Goal: Information Seeking & Learning: Check status

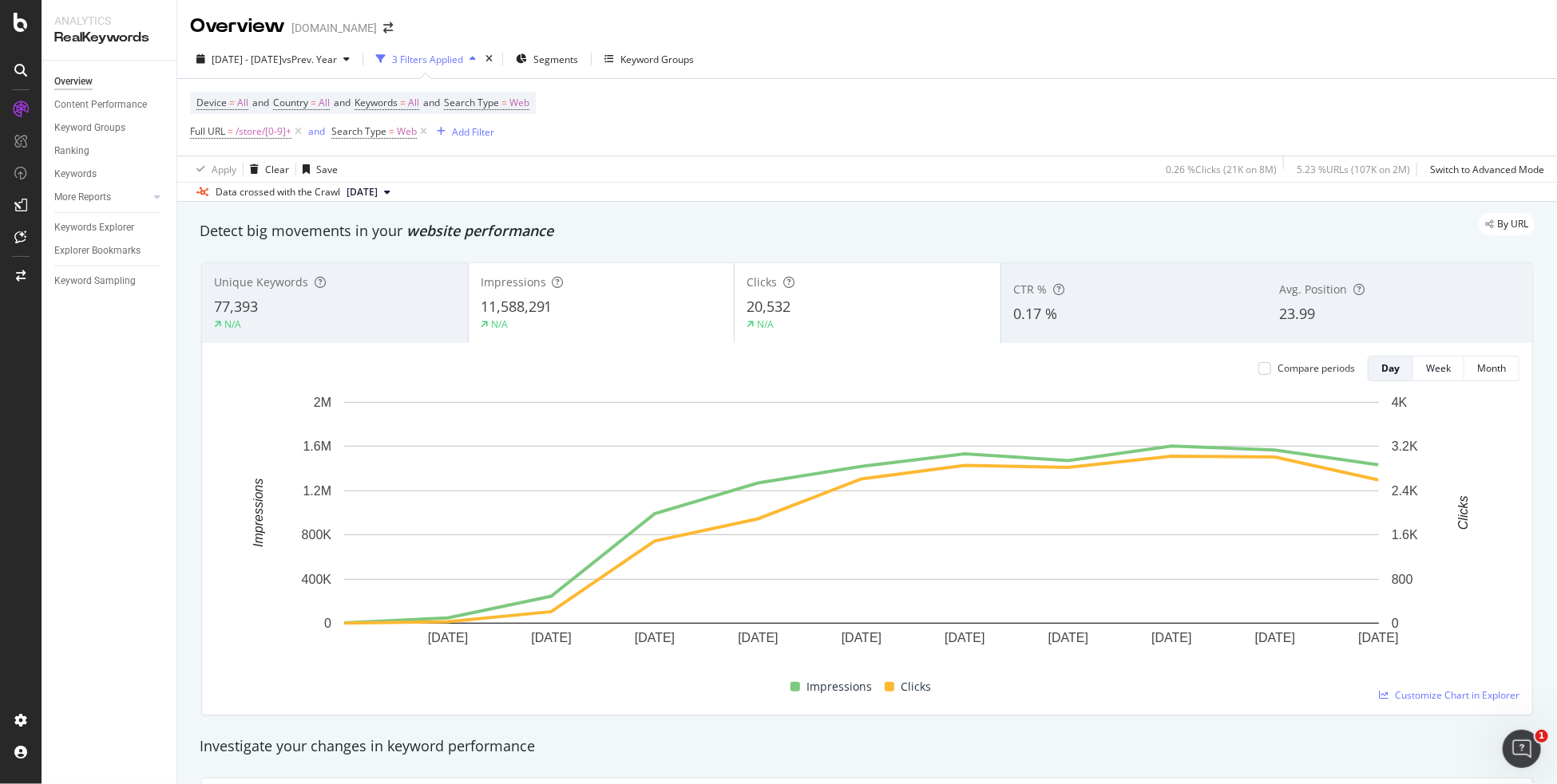
click at [285, 44] on div "2025 Aug. 6th - Aug. 16th vs Prev. Year 3 Filters Applied Segments Keyword Grou…" at bounding box center [867, 121] width 1380 height 162
click at [282, 54] on span "2025 Aug. 6th - Aug. 16th" at bounding box center [246, 60] width 70 height 14
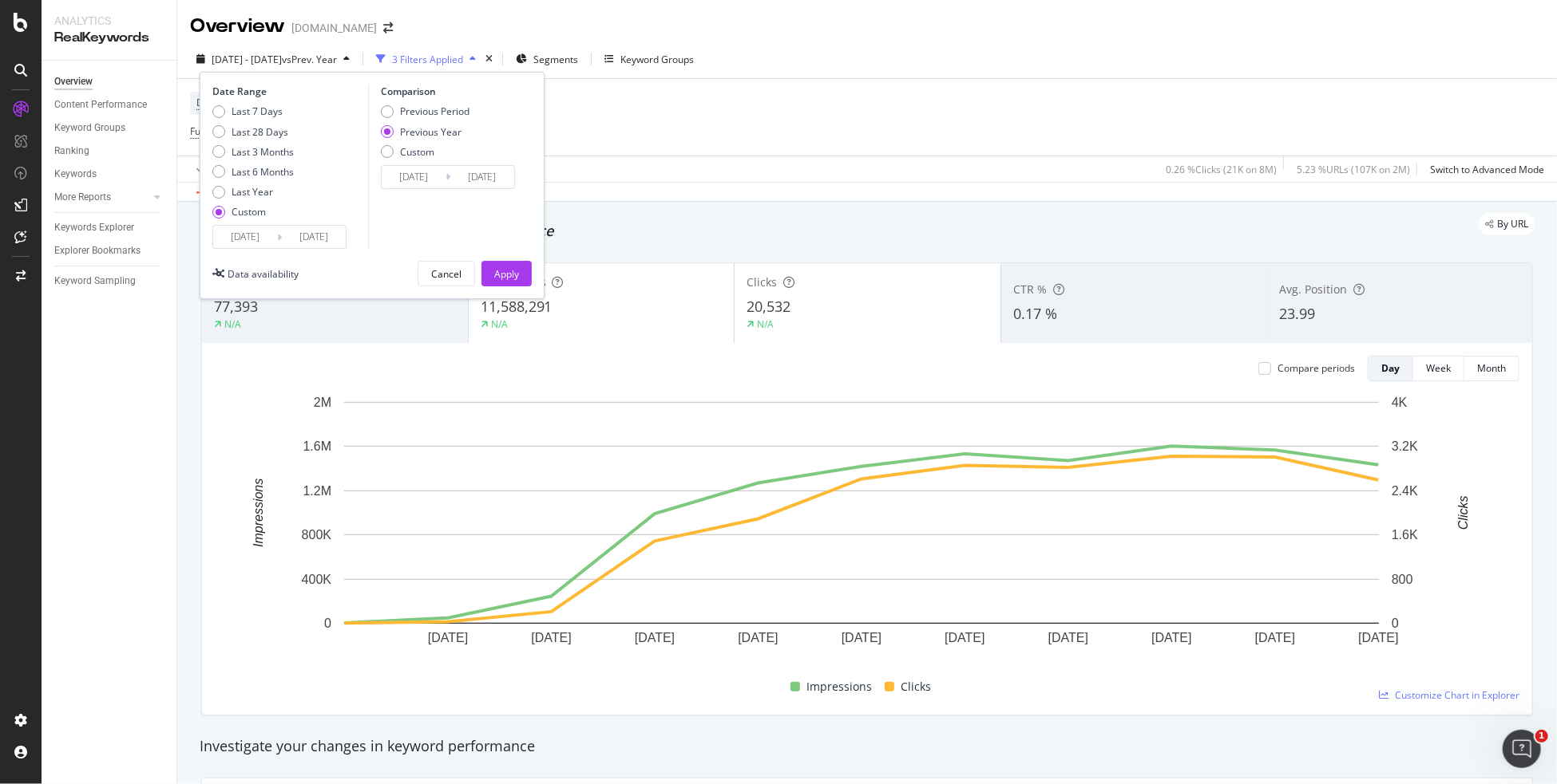
click at [315, 235] on input "2025/08/16" at bounding box center [313, 237] width 64 height 22
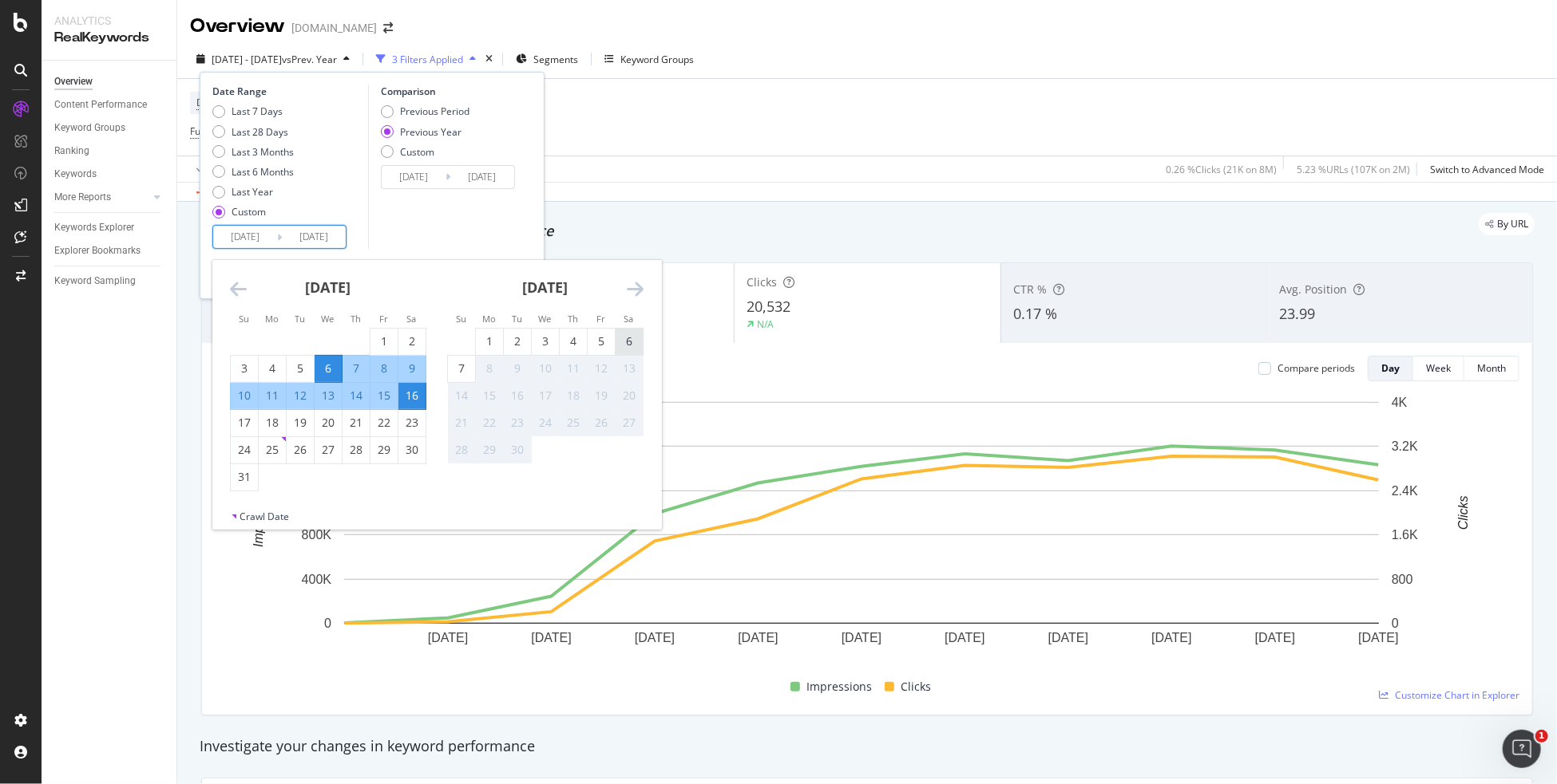
click at [624, 338] on div "6" at bounding box center [629, 341] width 27 height 16
type input "2025/09/06"
type input "2024/09/07"
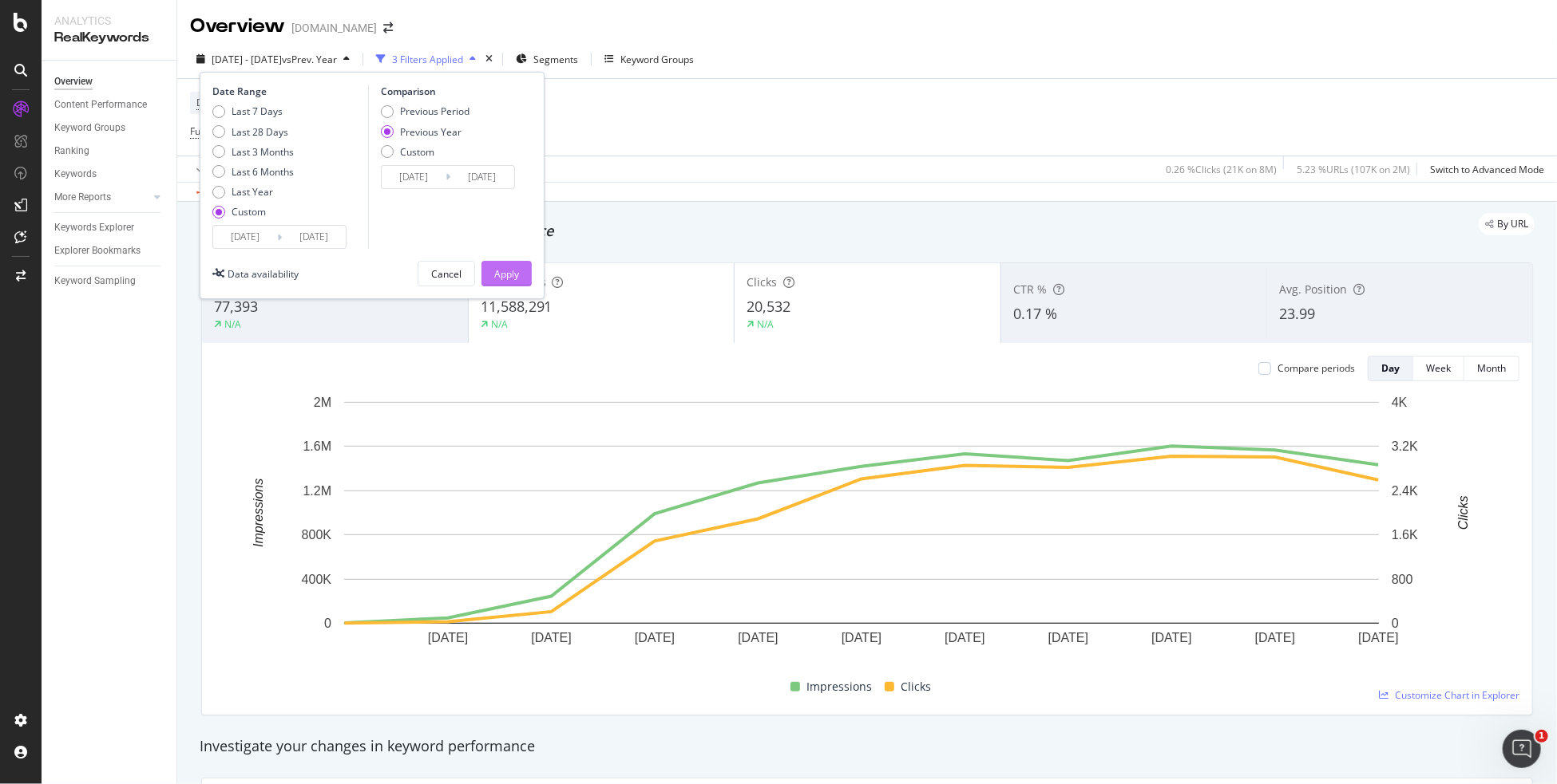
click at [504, 264] on div "Apply" at bounding box center [506, 273] width 25 height 24
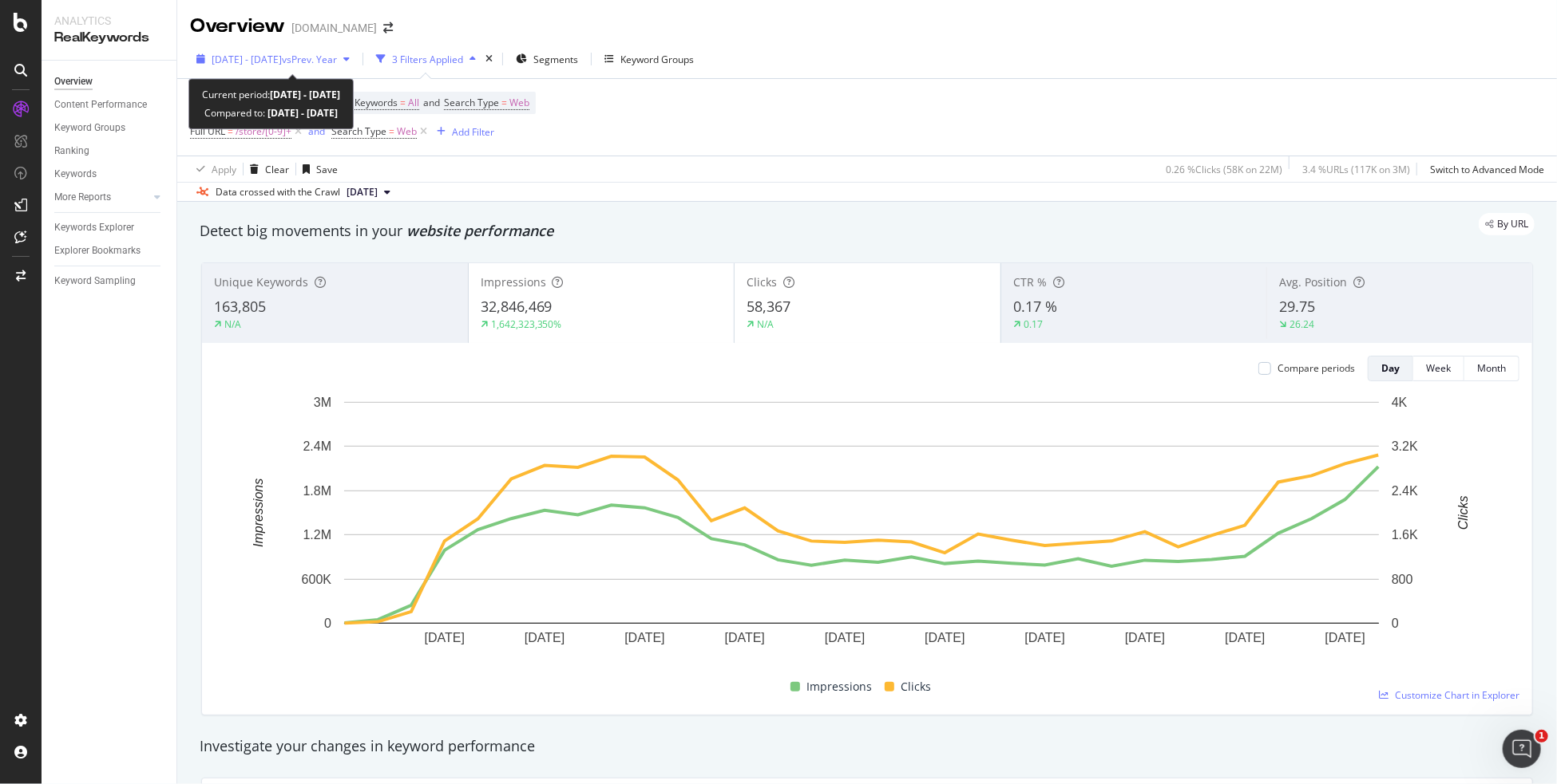
click at [323, 60] on span "vs Prev. Year" at bounding box center [309, 60] width 55 height 14
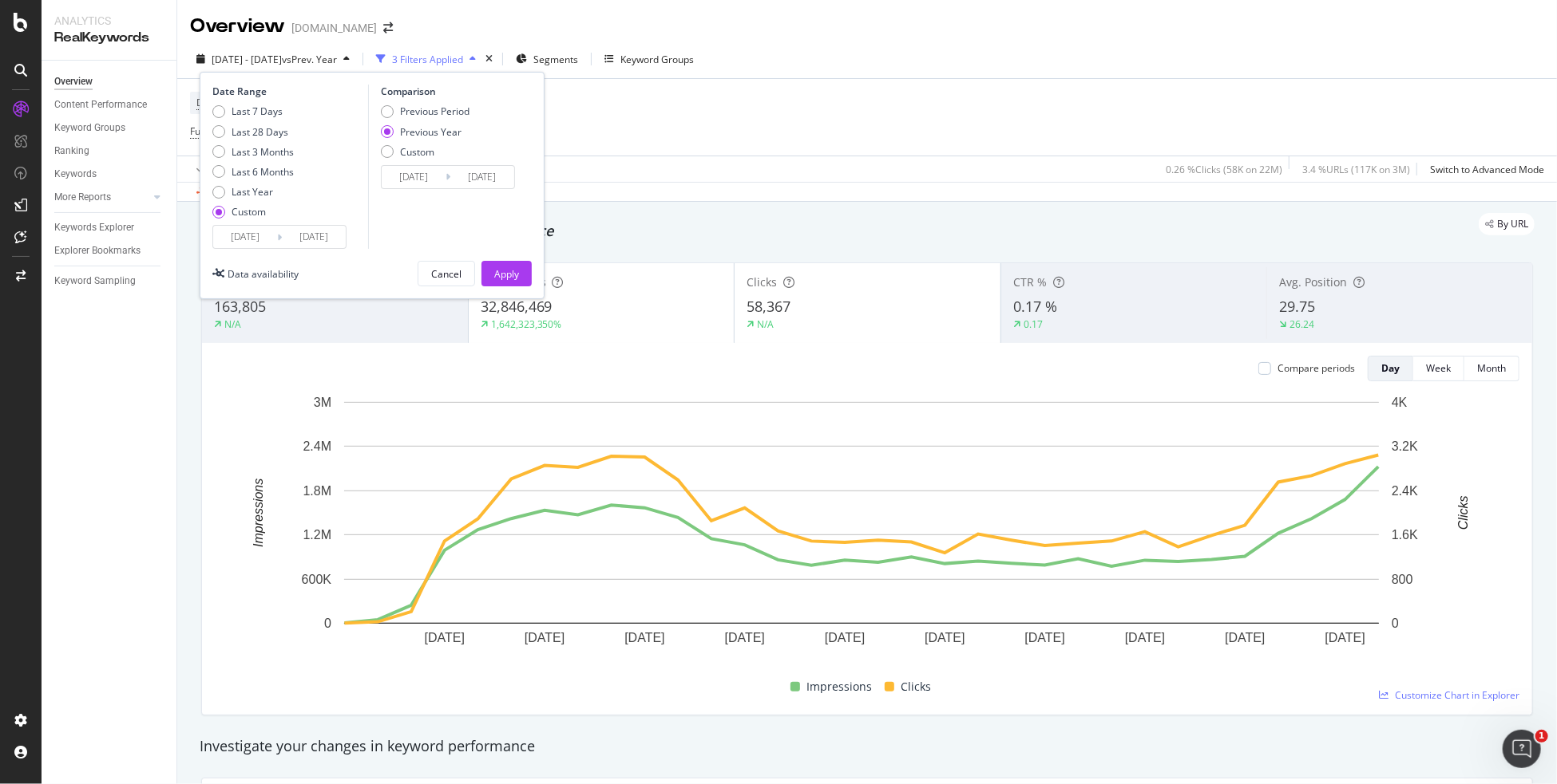
click at [315, 242] on input "[DATE]" at bounding box center [313, 237] width 64 height 22
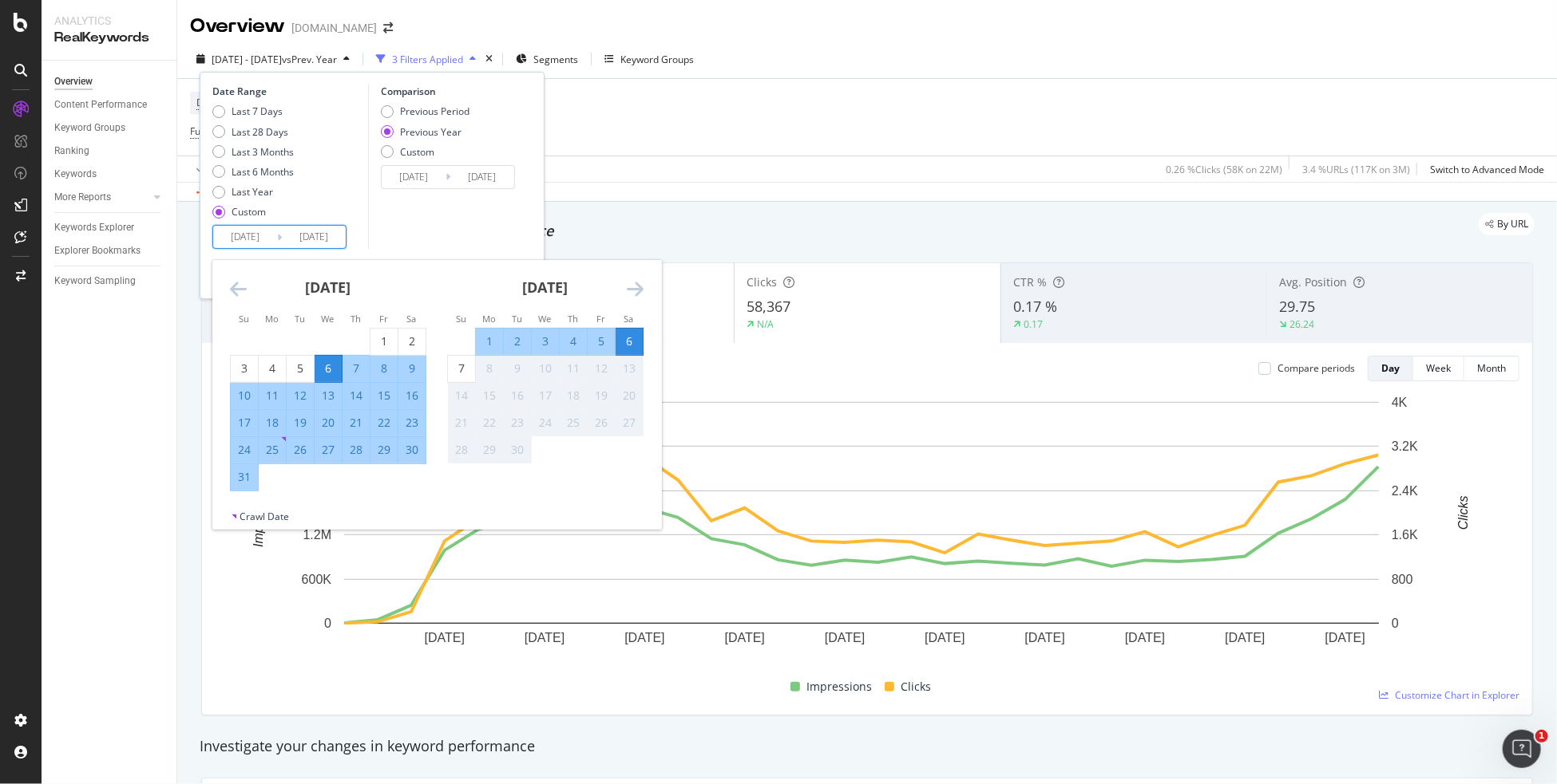
click at [428, 233] on div "Comparison Previous Period Previous Year Custom 2024/08/07 Navigate forward to …" at bounding box center [444, 166] width 152 height 164
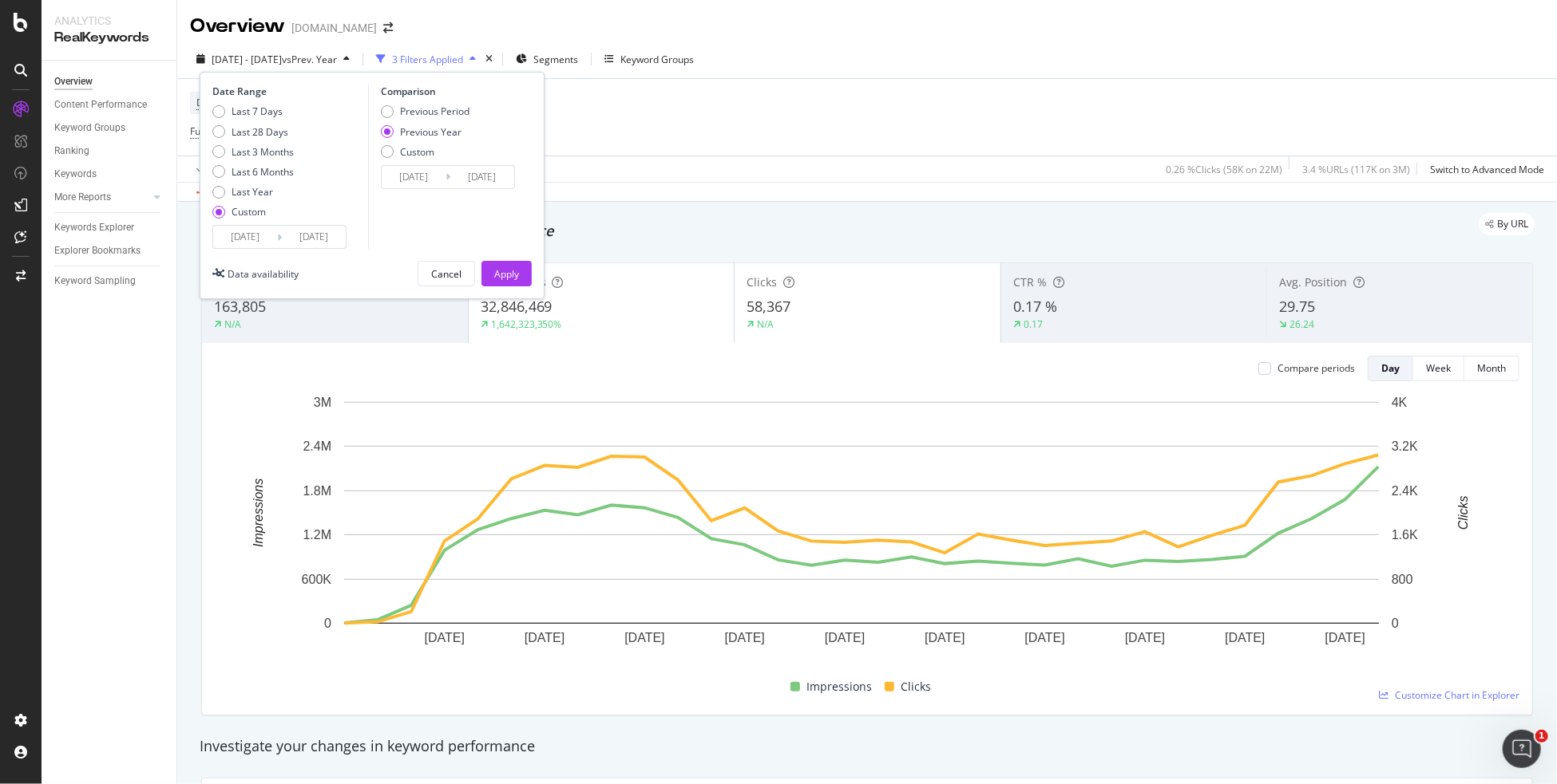
click at [511, 267] on div "Apply" at bounding box center [506, 274] width 25 height 14
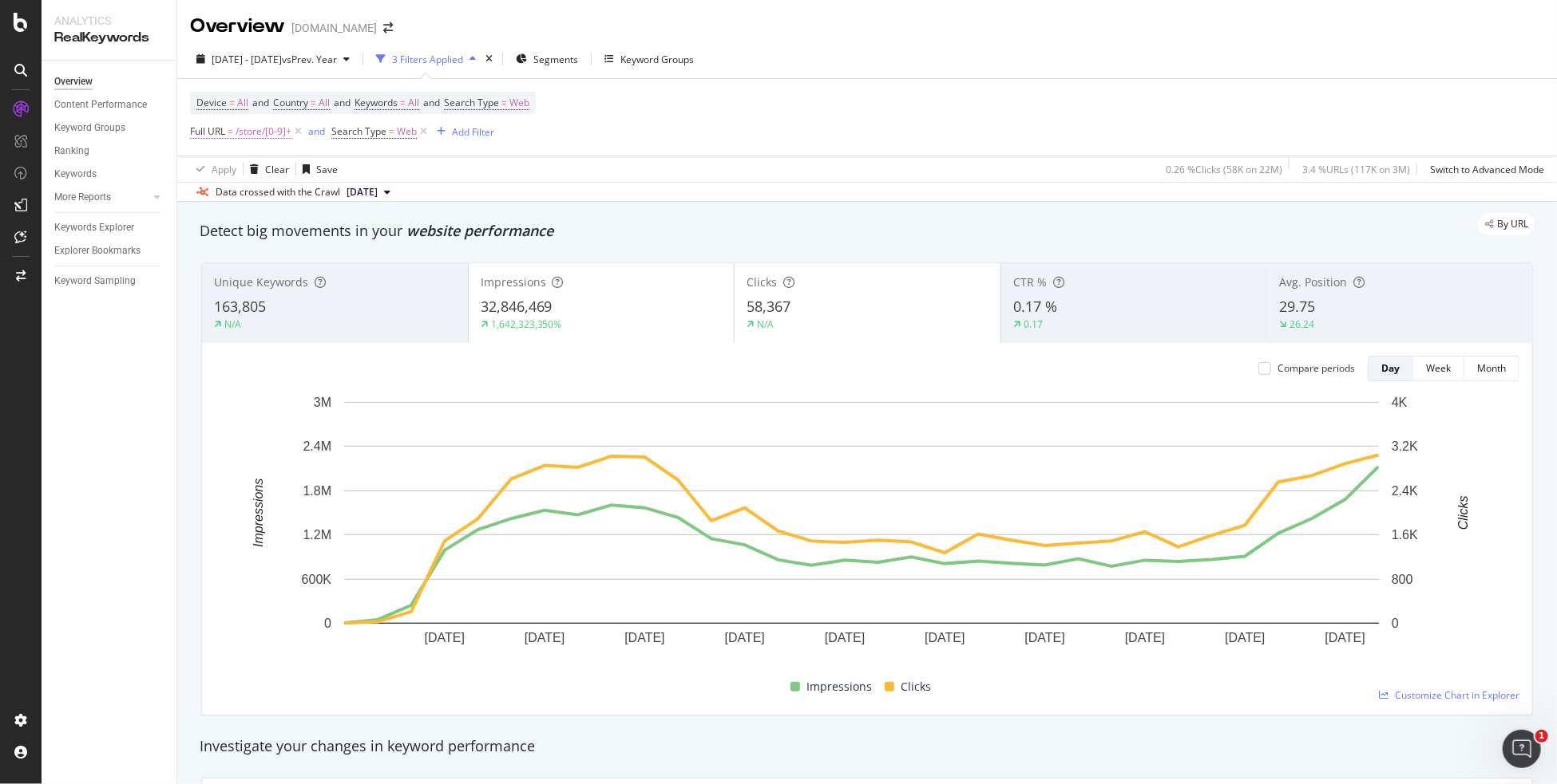
click at [263, 131] on span "/store/[0-9]+" at bounding box center [263, 132] width 56 height 22
click at [248, 201] on input "/store/[0-9]+" at bounding box center [279, 197] width 151 height 26
click at [290, 197] on input "/store/[0-9]+" at bounding box center [279, 197] width 151 height 26
drag, startPoint x: 243, startPoint y: 197, endPoint x: 390, endPoint y: 210, distance: 147.6
click at [363, 205] on div "/store/[0-9]+" at bounding box center [291, 197] width 175 height 26
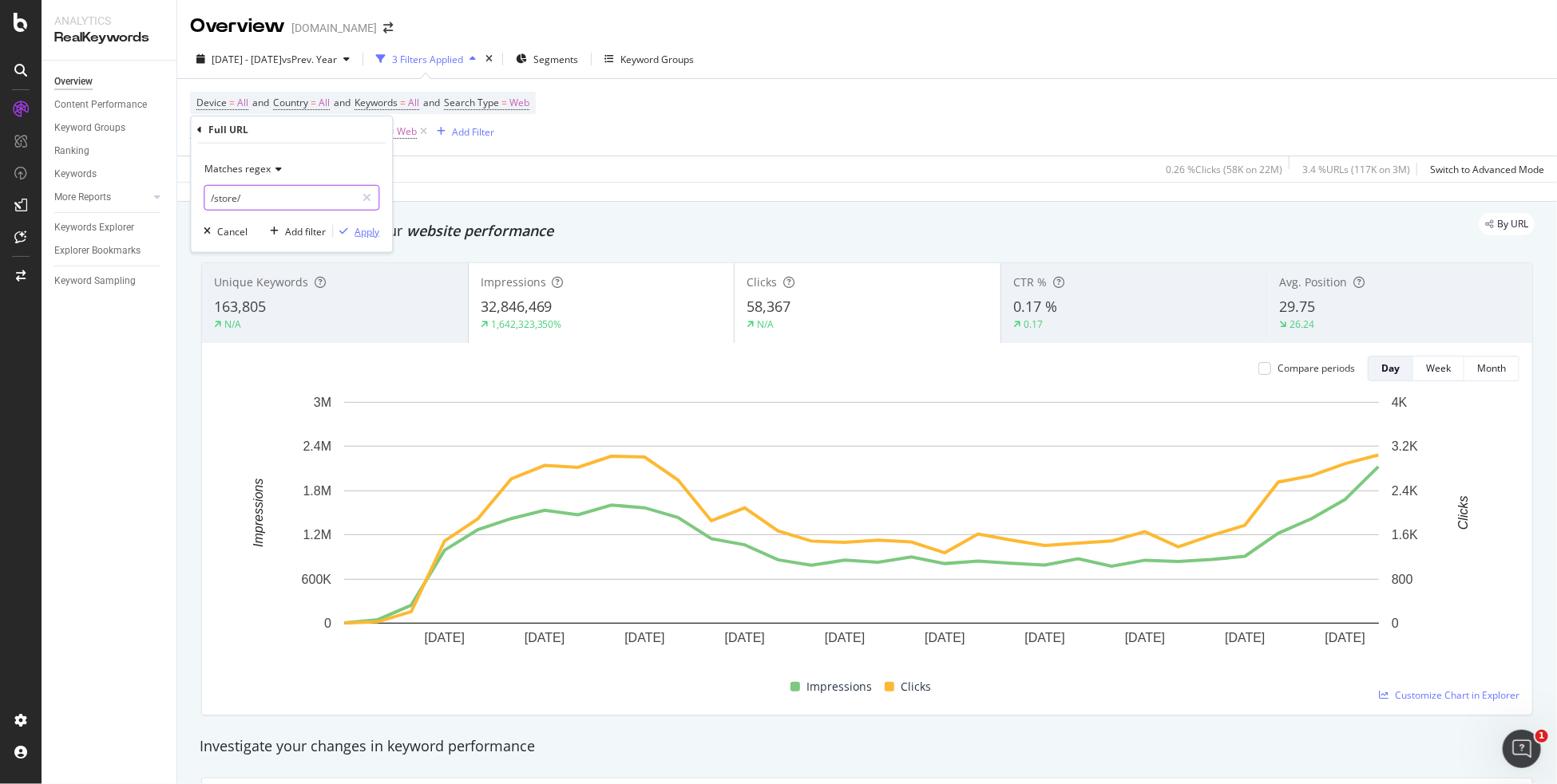
type input "/store/"
click at [378, 232] on div "Apply" at bounding box center [366, 231] width 25 height 14
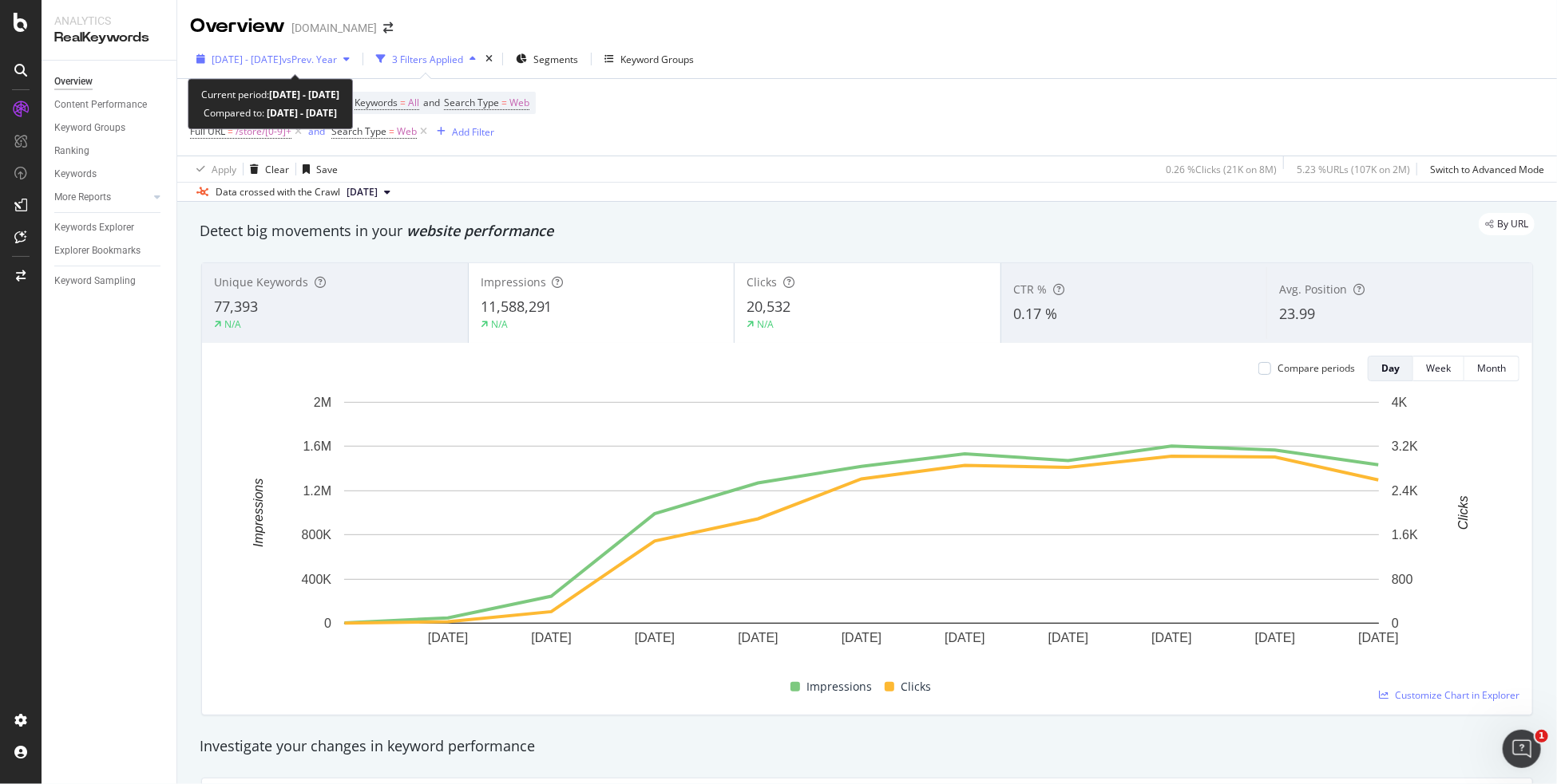
click at [325, 60] on span "vs Prev. Year" at bounding box center [309, 60] width 55 height 14
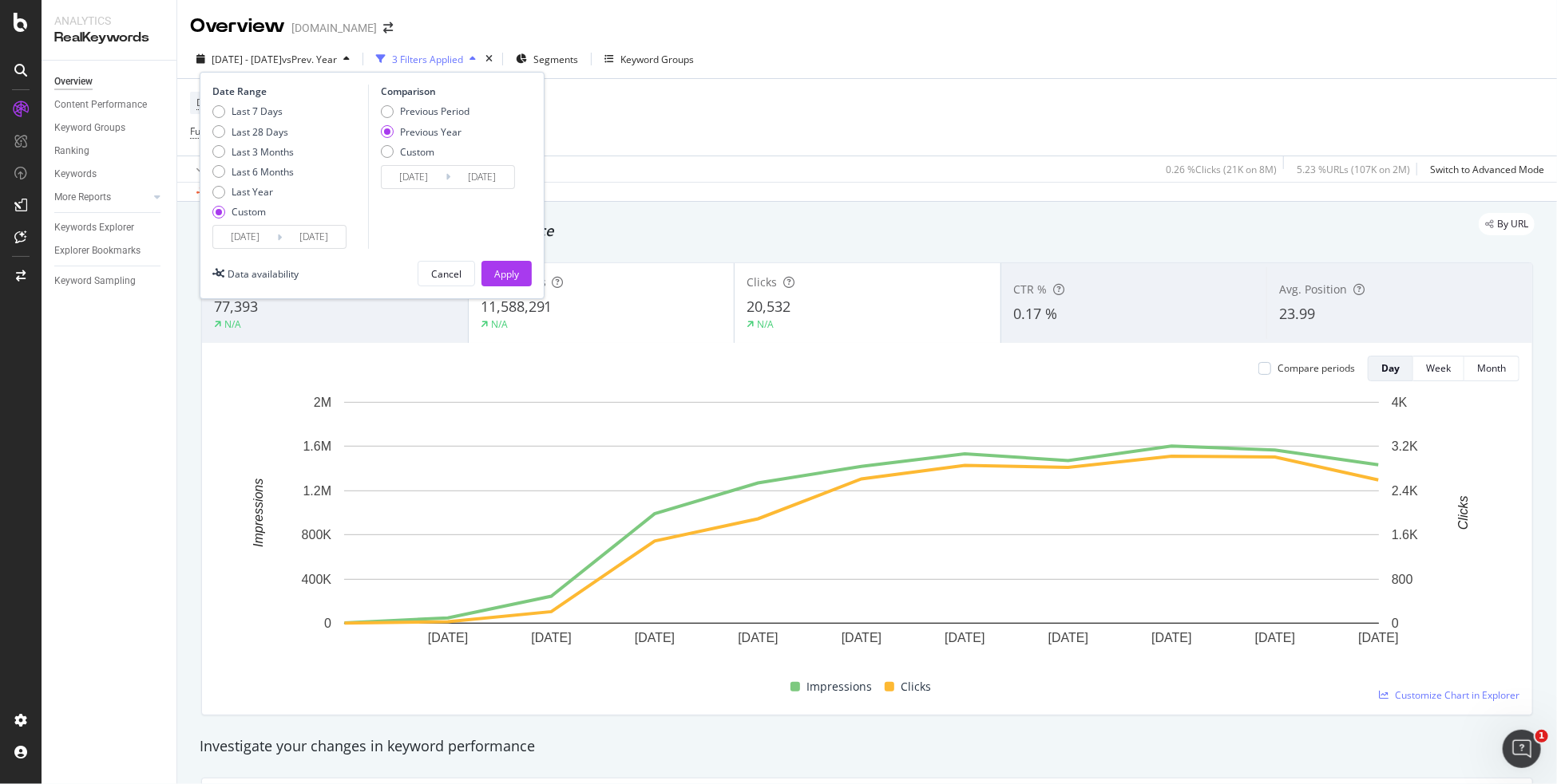
click at [313, 238] on input "[DATE]" at bounding box center [313, 237] width 64 height 22
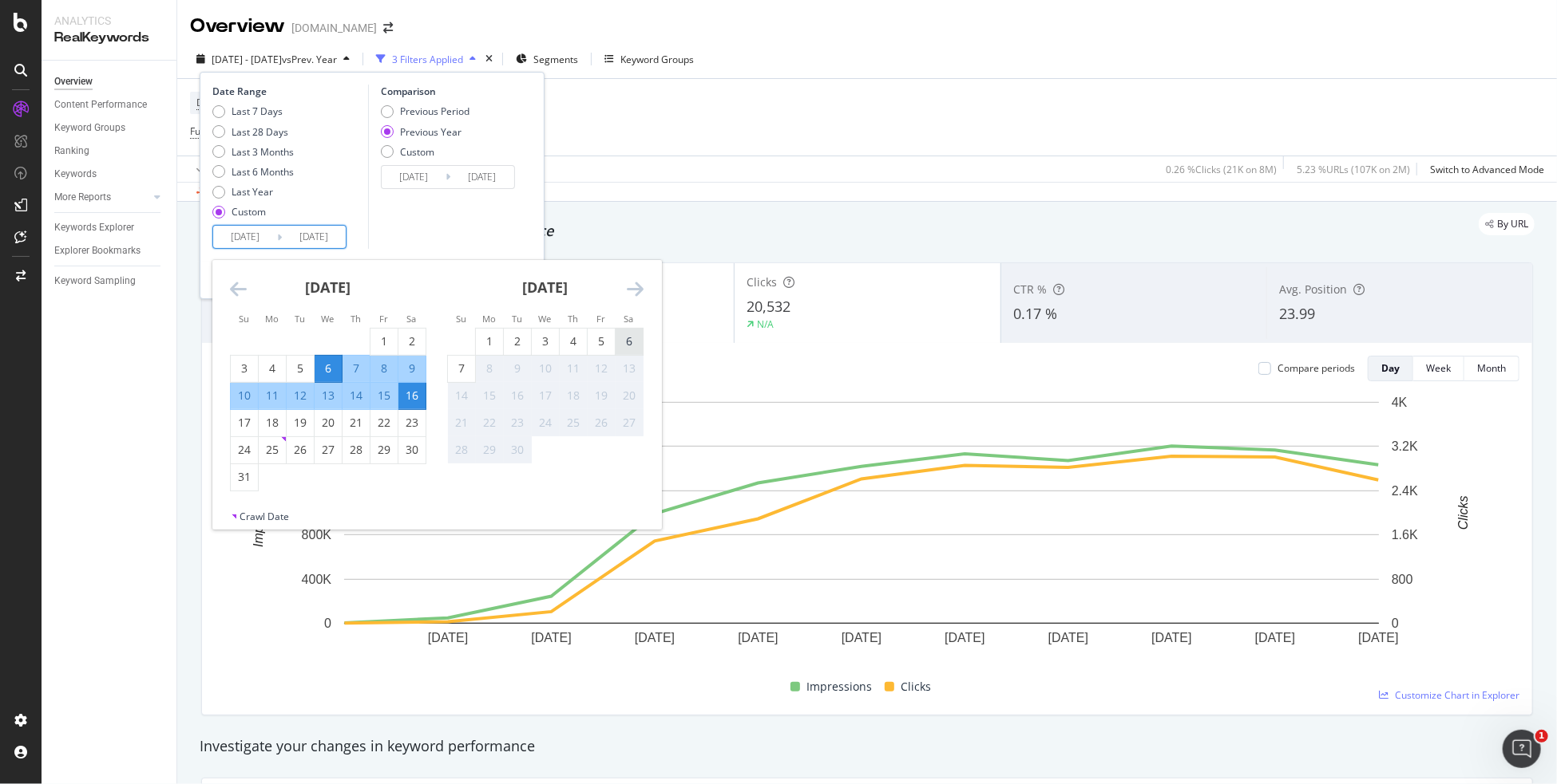
click at [638, 339] on div "6" at bounding box center [629, 341] width 27 height 16
type input "[DATE]"
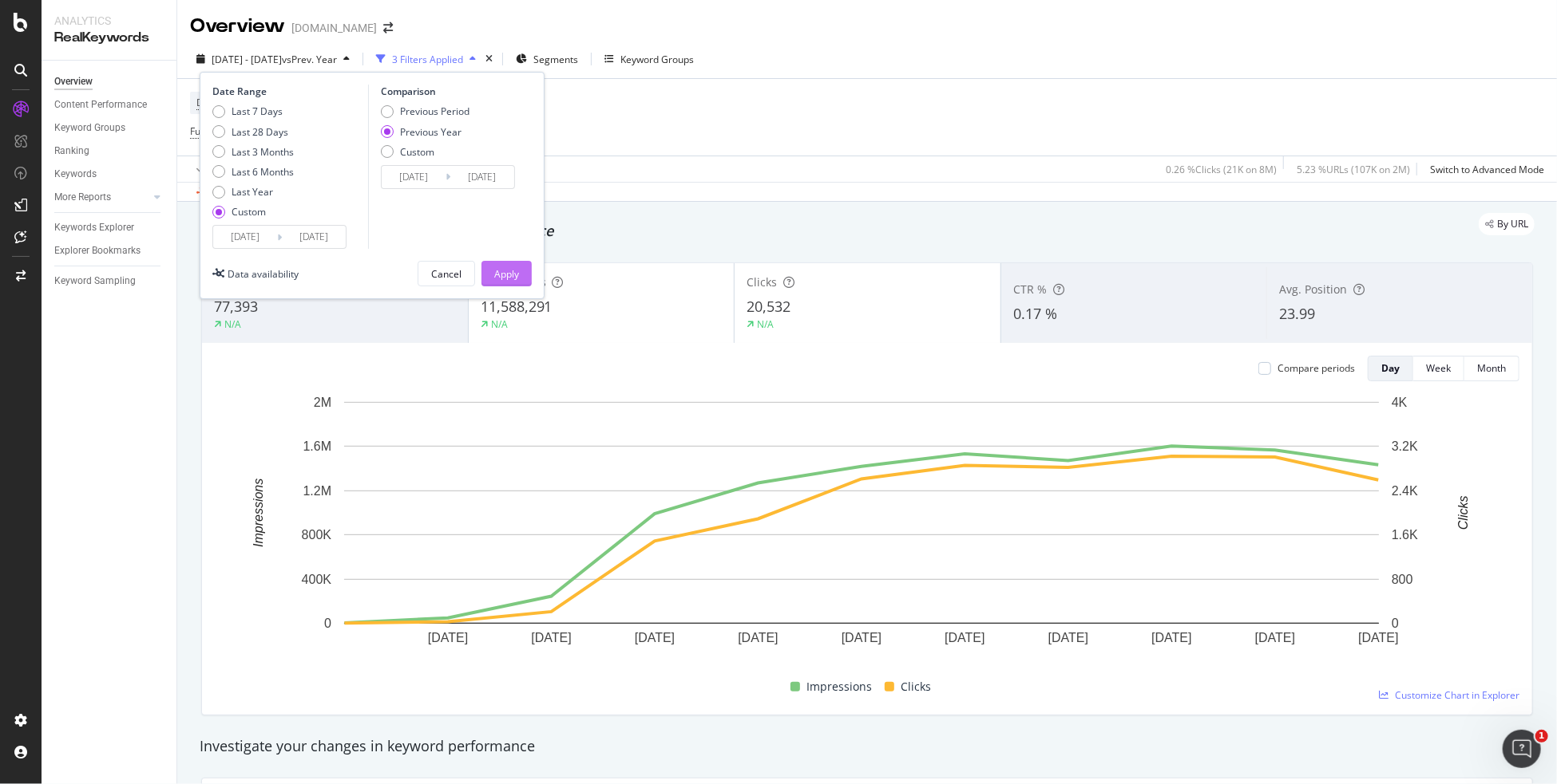
click at [516, 265] on div "Apply" at bounding box center [506, 273] width 25 height 24
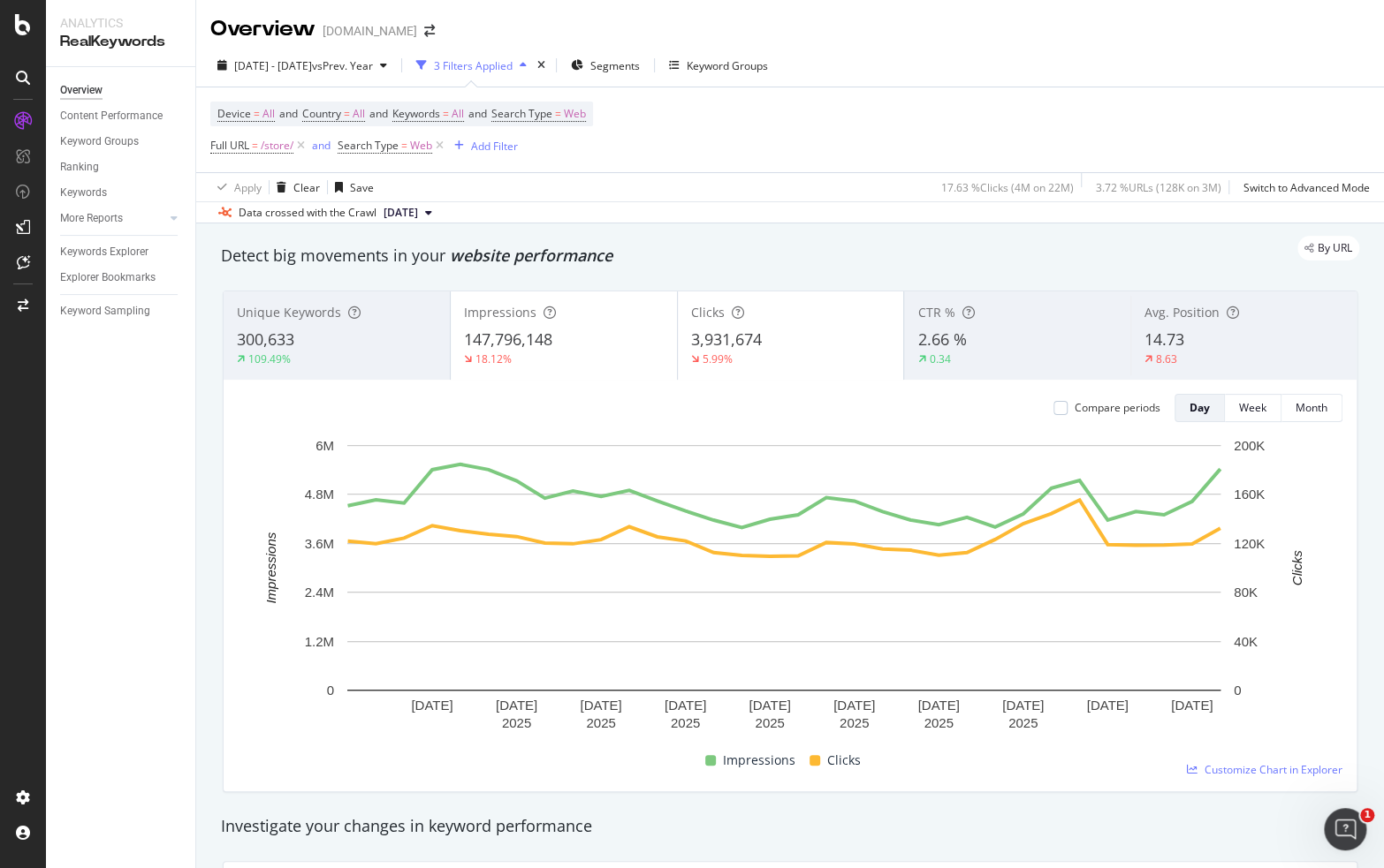
click at [856, 151] on div "Device = All and Country = All and Keywords = All and Search Type = Web Full UR…" at bounding box center [790, 130] width 1160 height 85
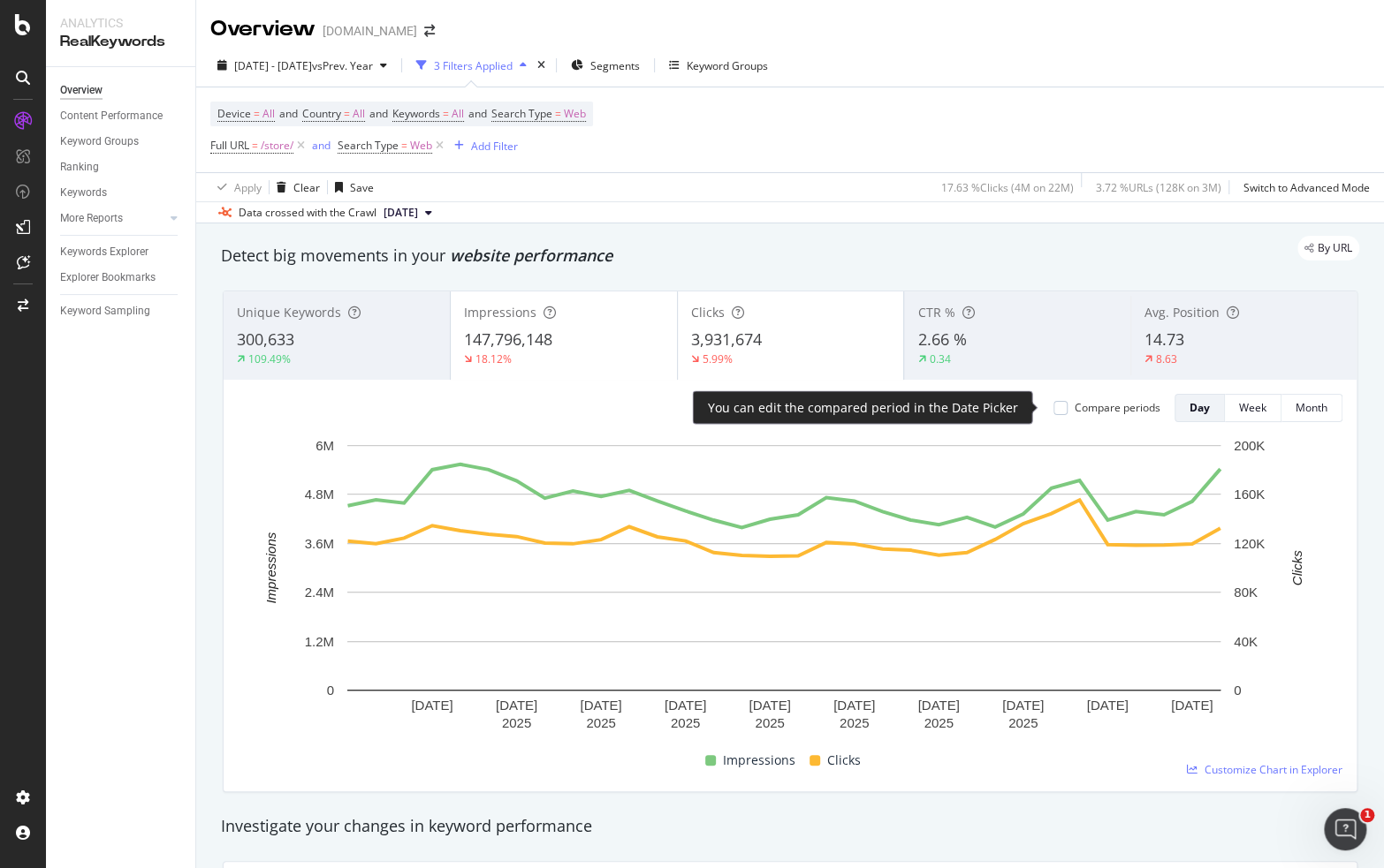
click at [1055, 406] on div "Compare periods" at bounding box center [1106, 408] width 107 height 15
click at [1053, 409] on div at bounding box center [1060, 408] width 14 height 14
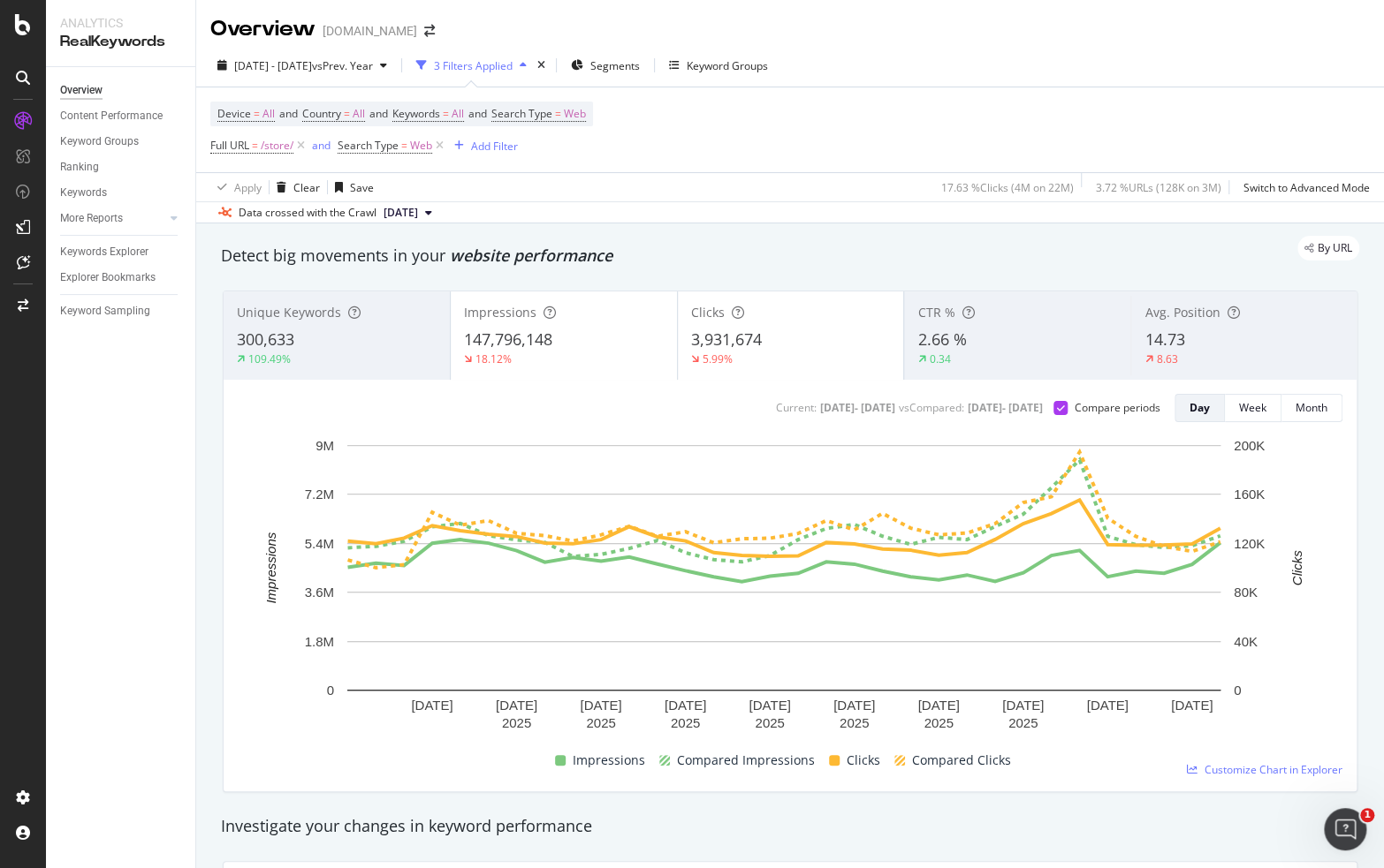
click at [760, 336] on div "3,931,674" at bounding box center [791, 340] width 200 height 23
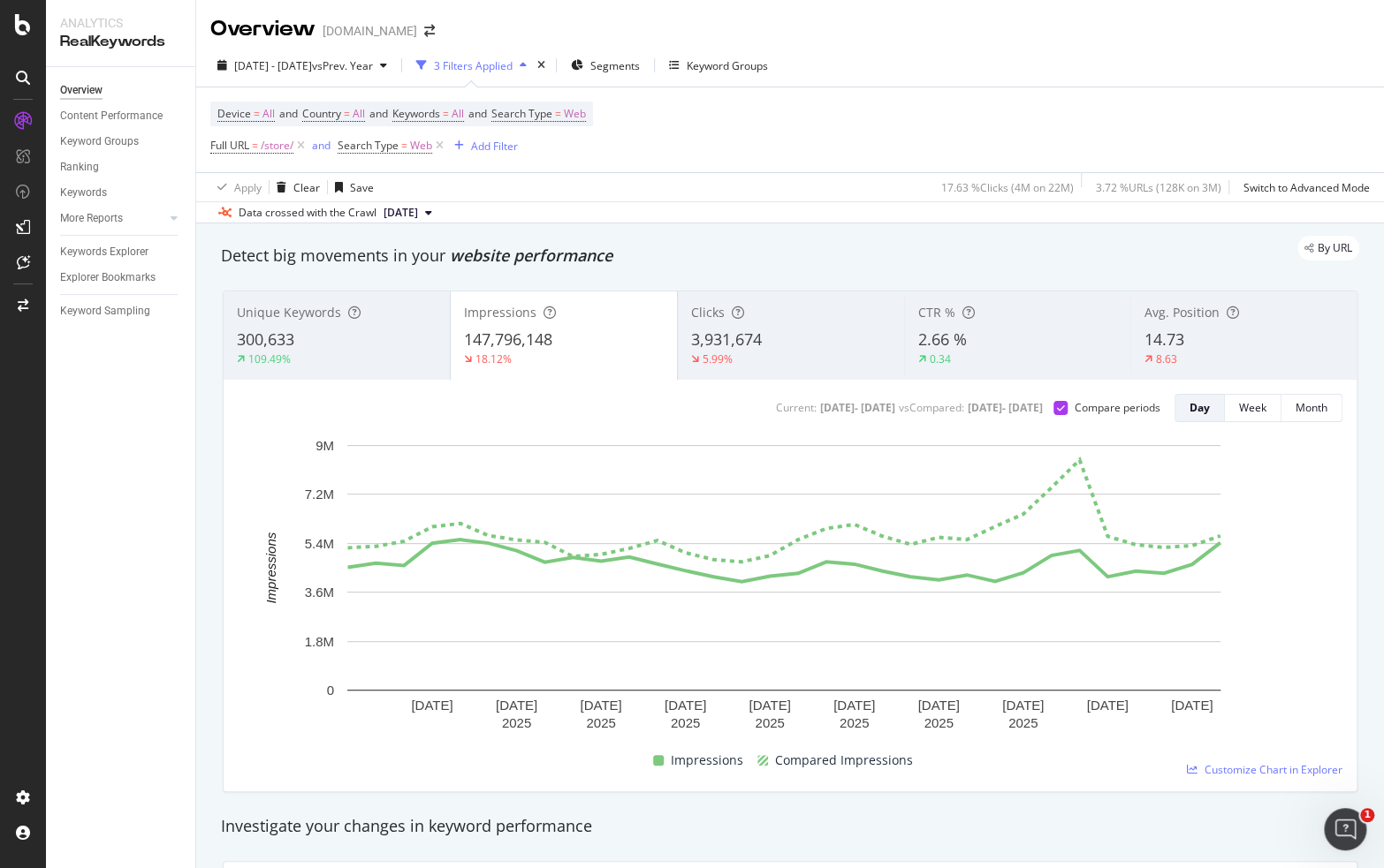
click at [703, 331] on span "3,931,674" at bounding box center [726, 339] width 71 height 21
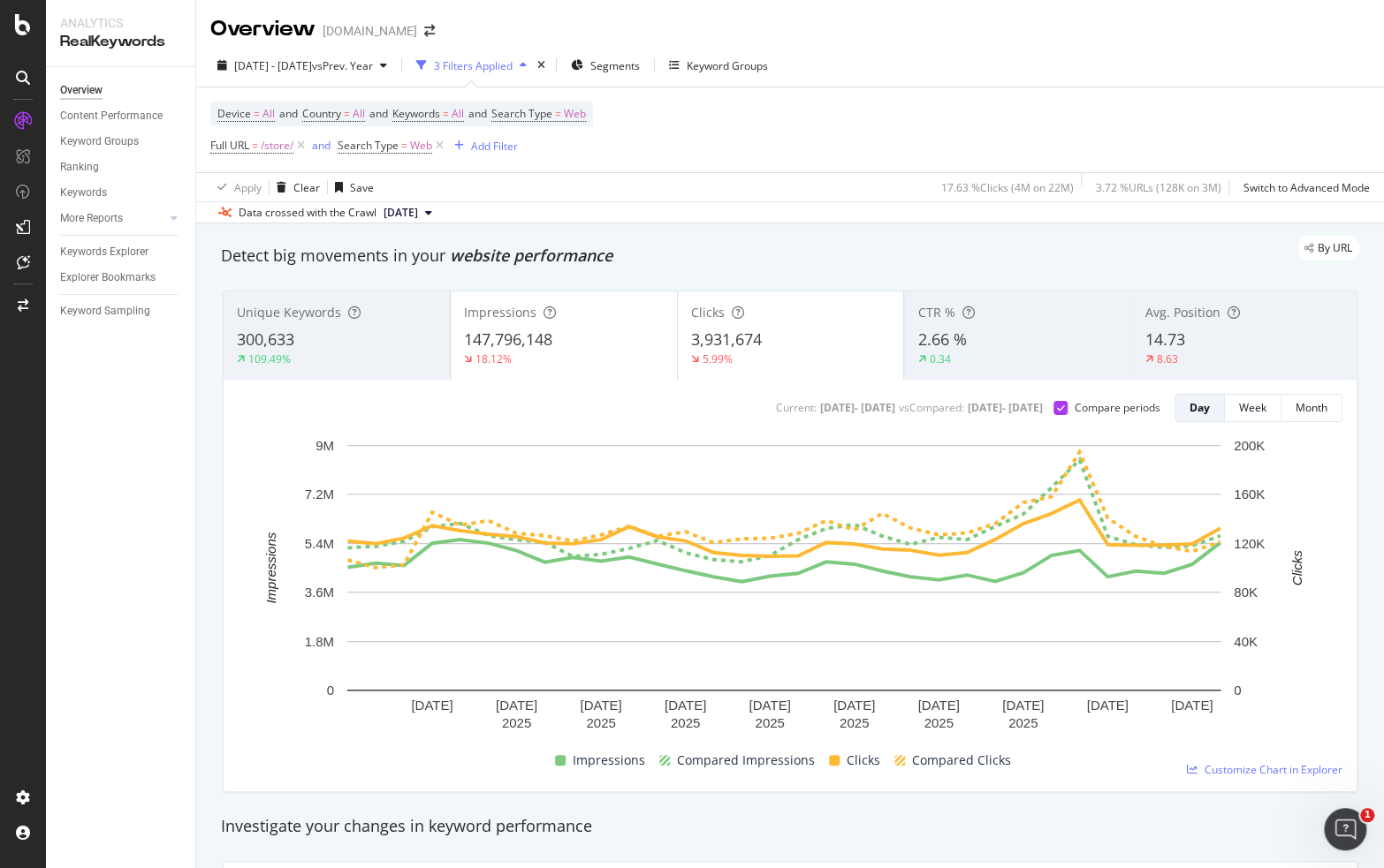
click at [527, 335] on span "147,796,148" at bounding box center [508, 339] width 89 height 21
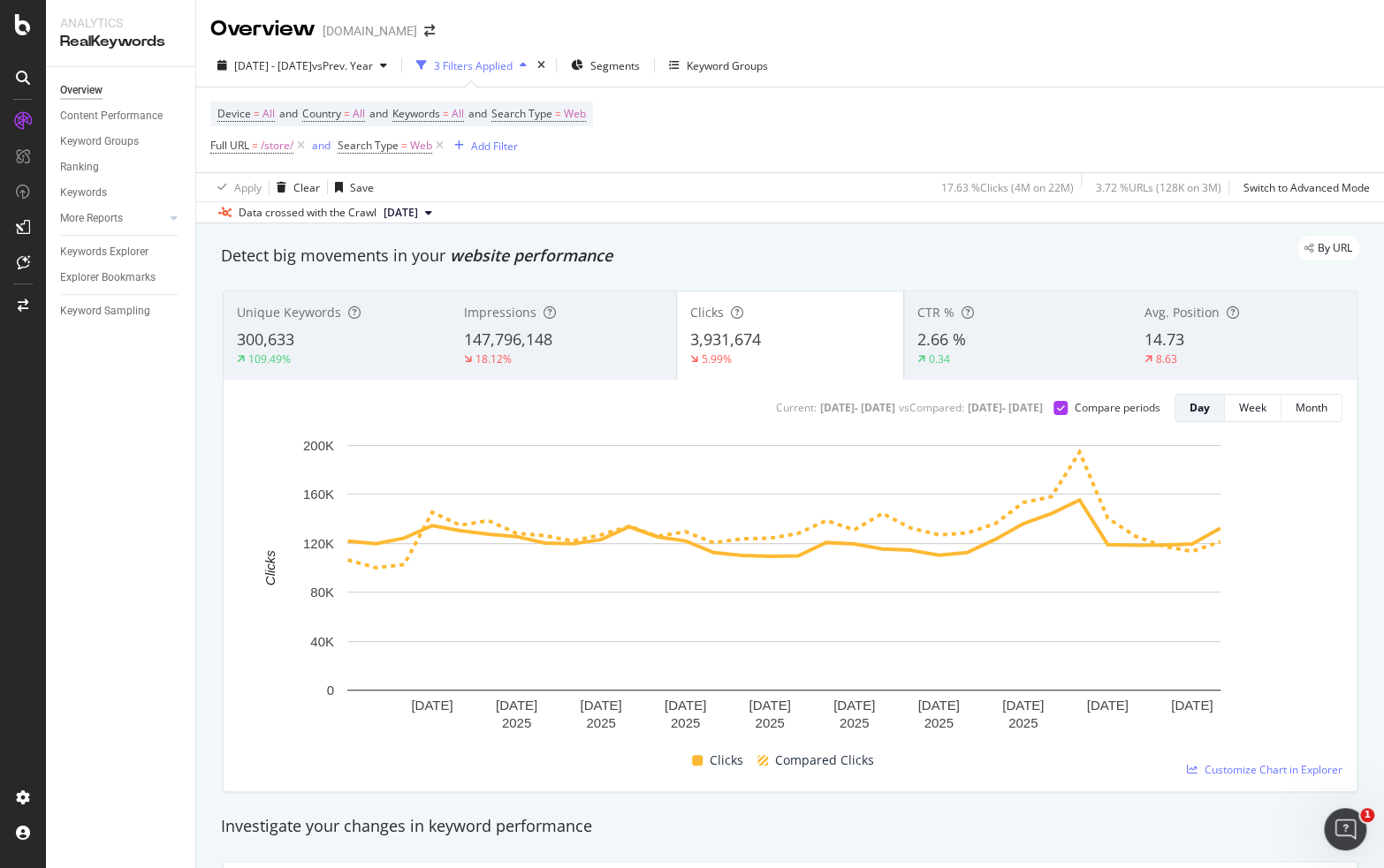
click at [272, 329] on span "300,633" at bounding box center [265, 339] width 58 height 21
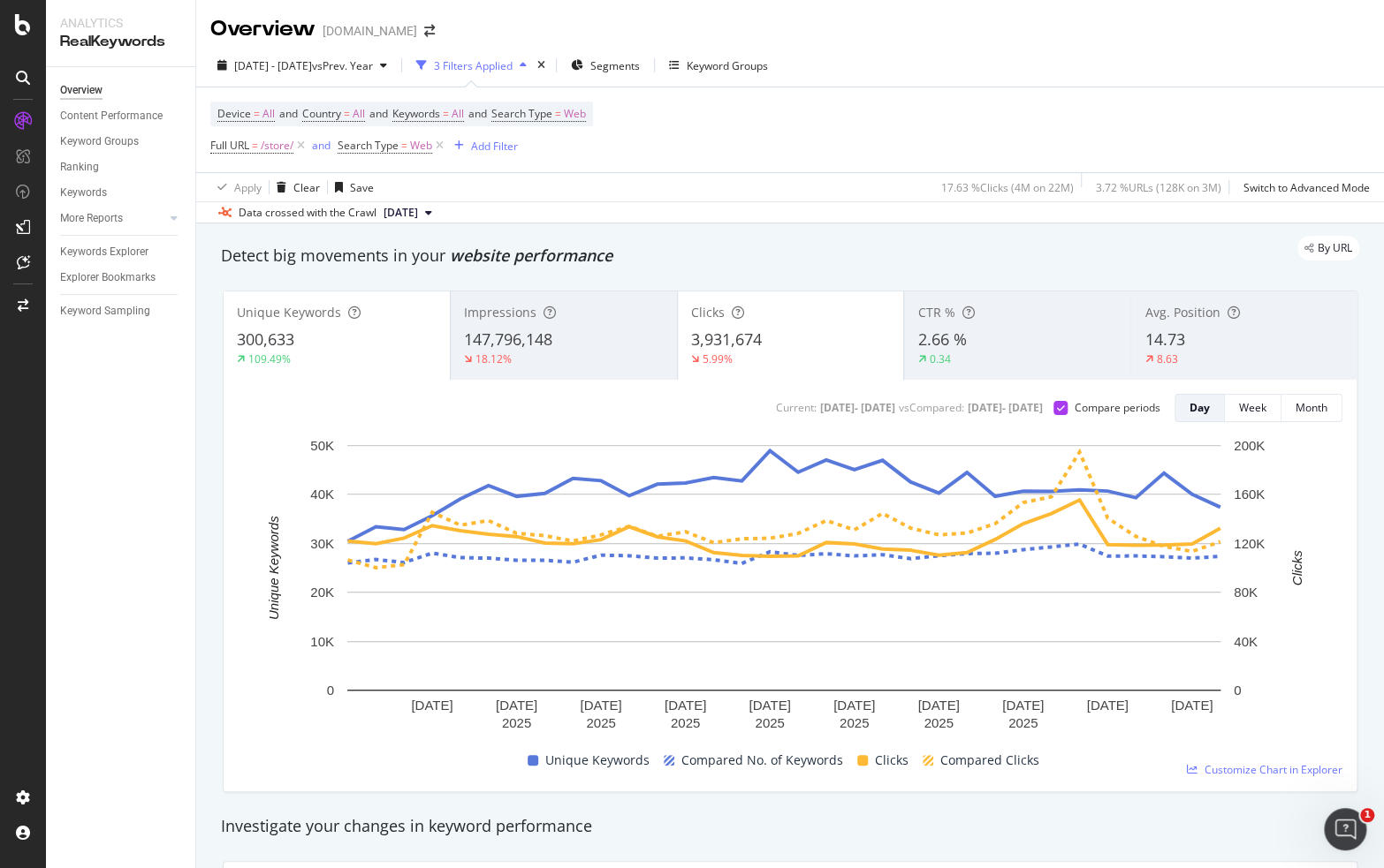
click at [513, 331] on span "147,796,148" at bounding box center [508, 339] width 89 height 21
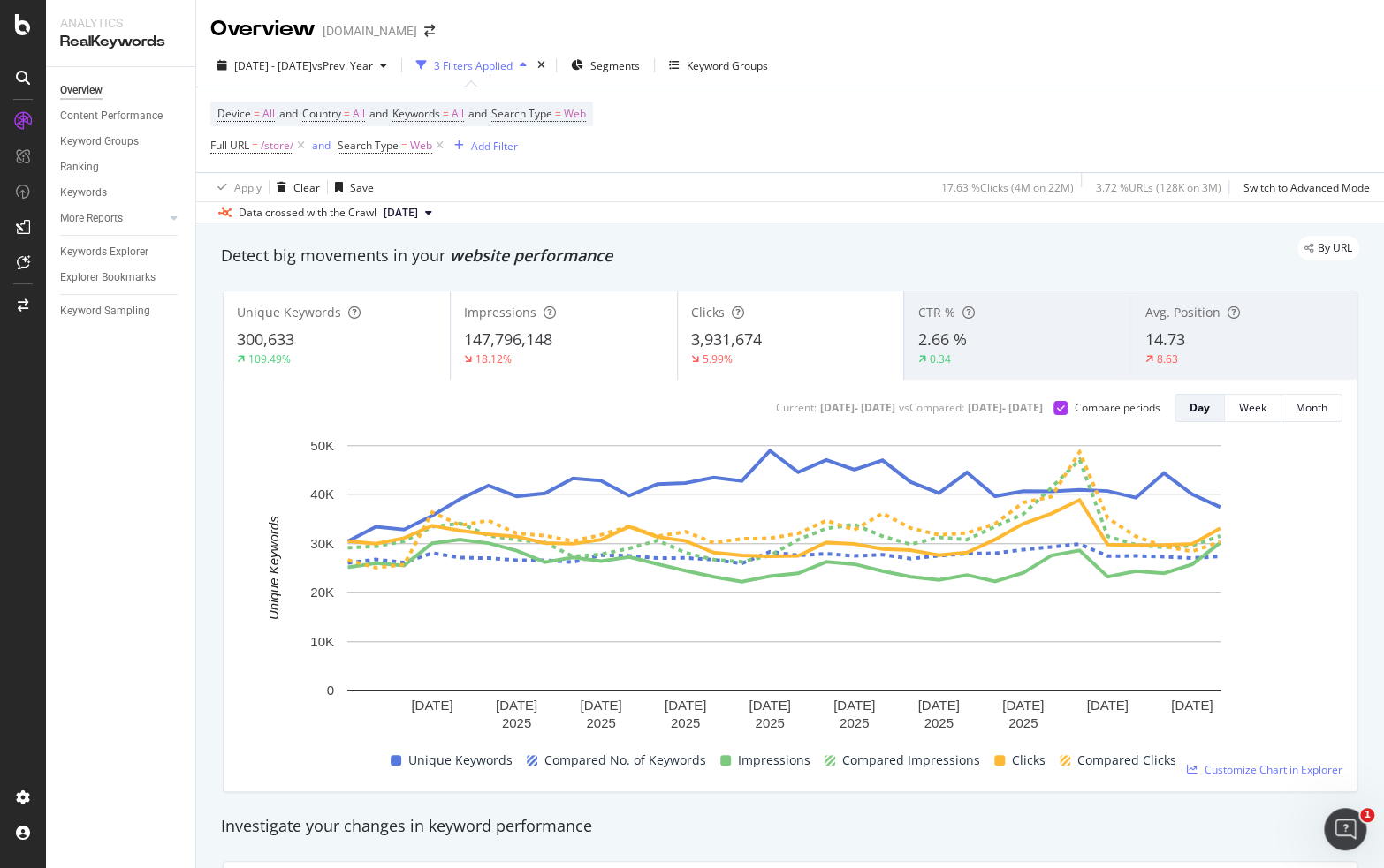
click at [370, 337] on div "300,633" at bounding box center [337, 340] width 200 height 23
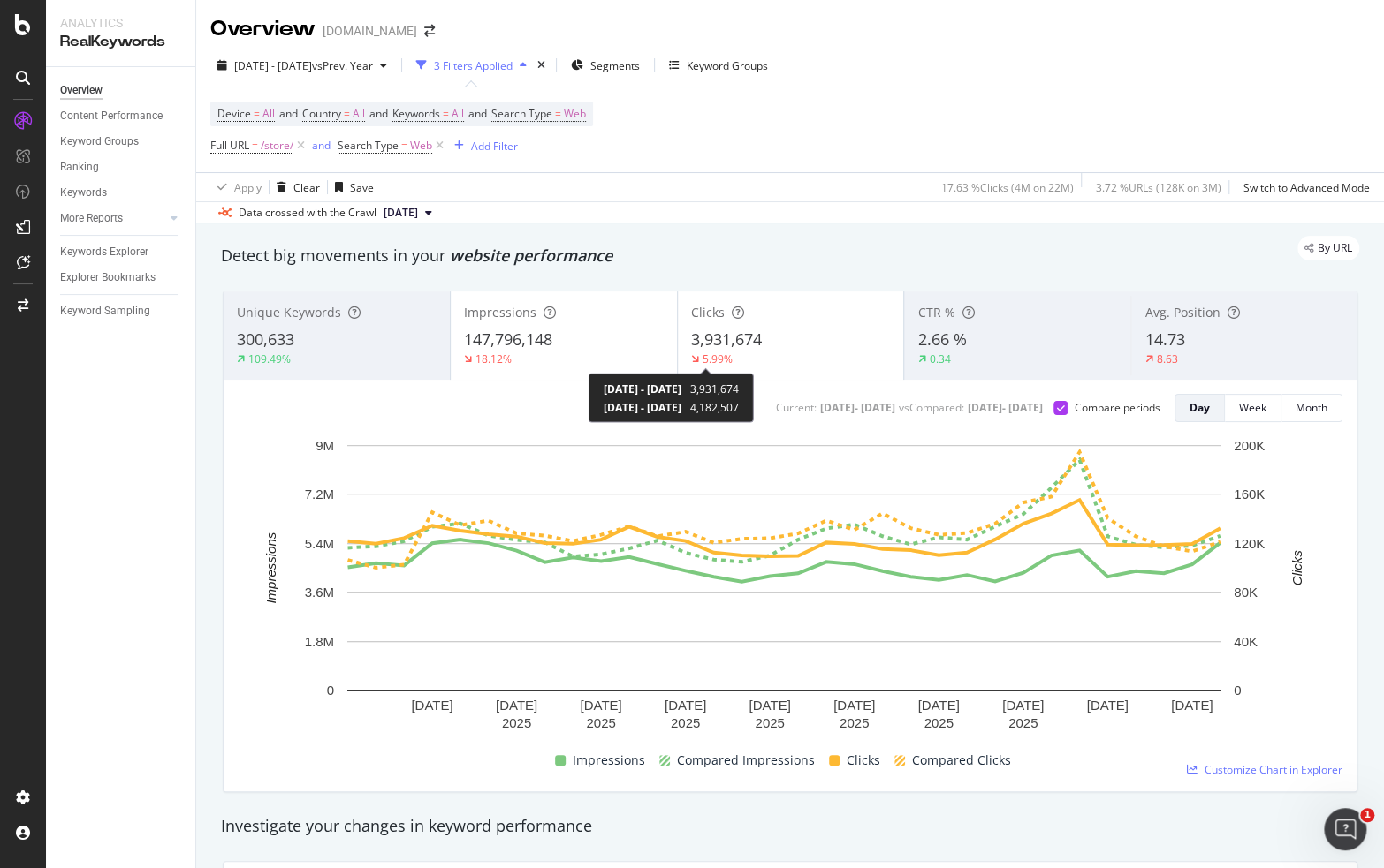
click at [707, 346] on span "3,931,674" at bounding box center [726, 339] width 71 height 21
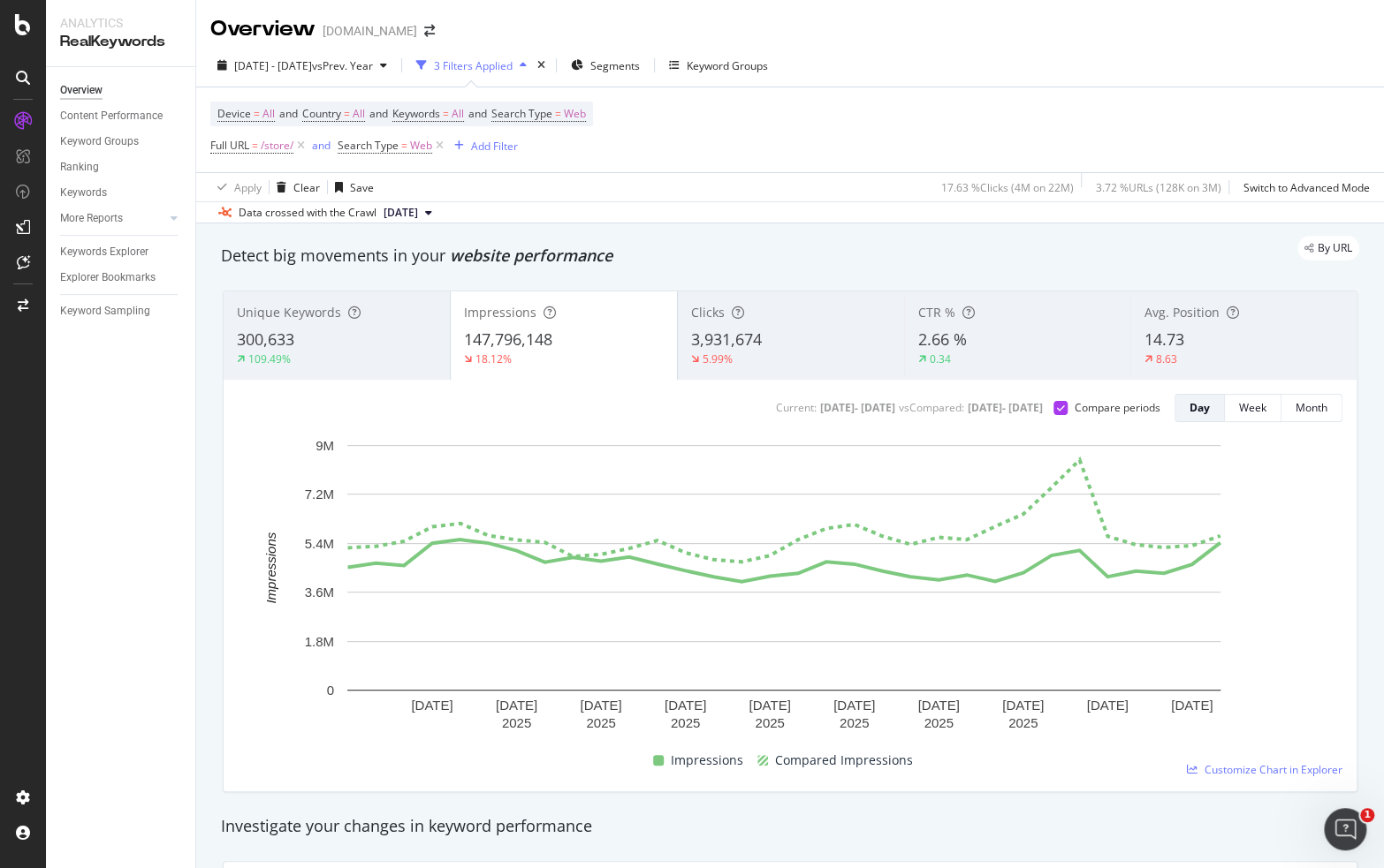
click at [712, 323] on div "Clicks 3,931,674 5.99%" at bounding box center [791, 336] width 226 height 79
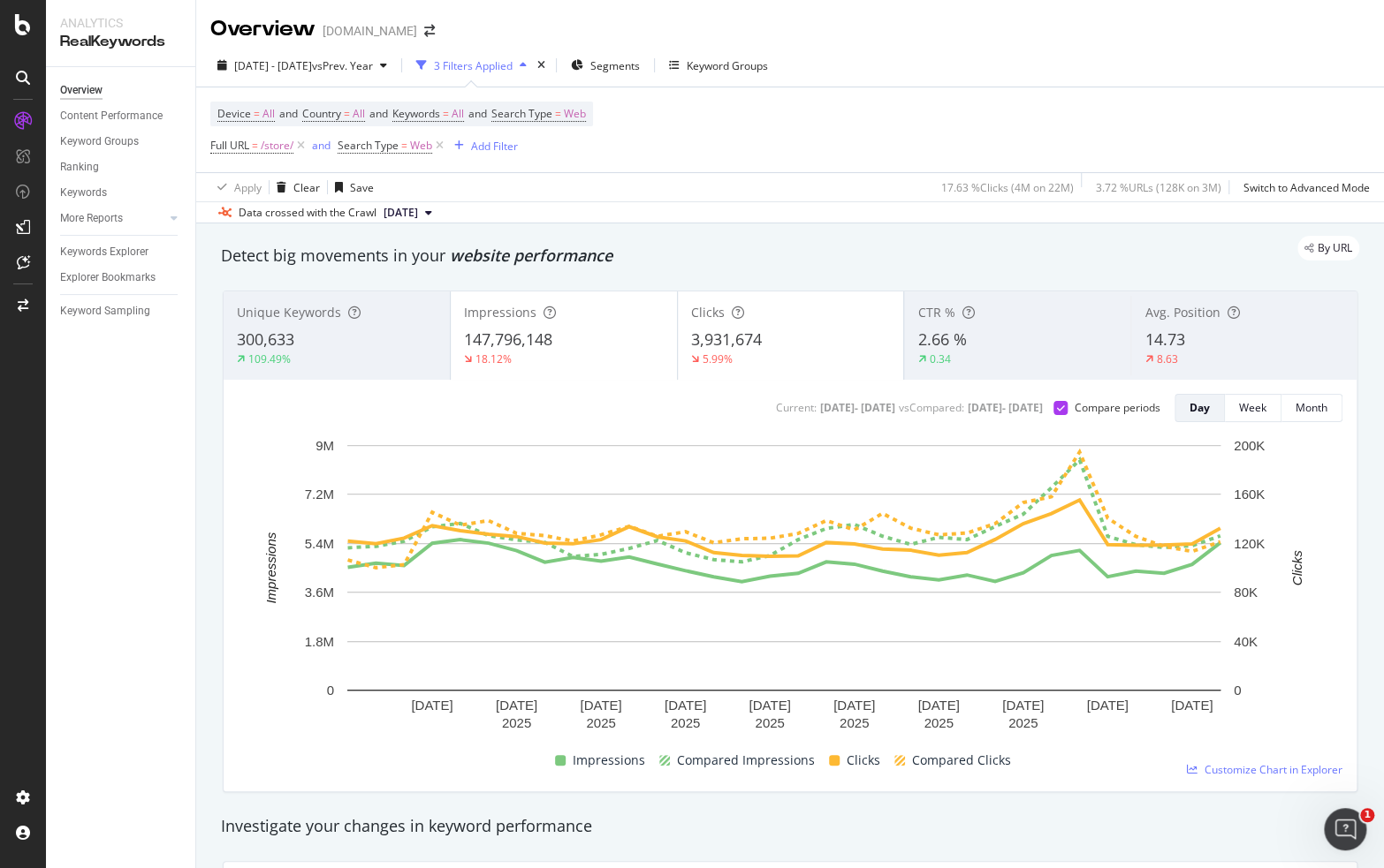
click at [613, 336] on div "147,796,148" at bounding box center [564, 340] width 200 height 23
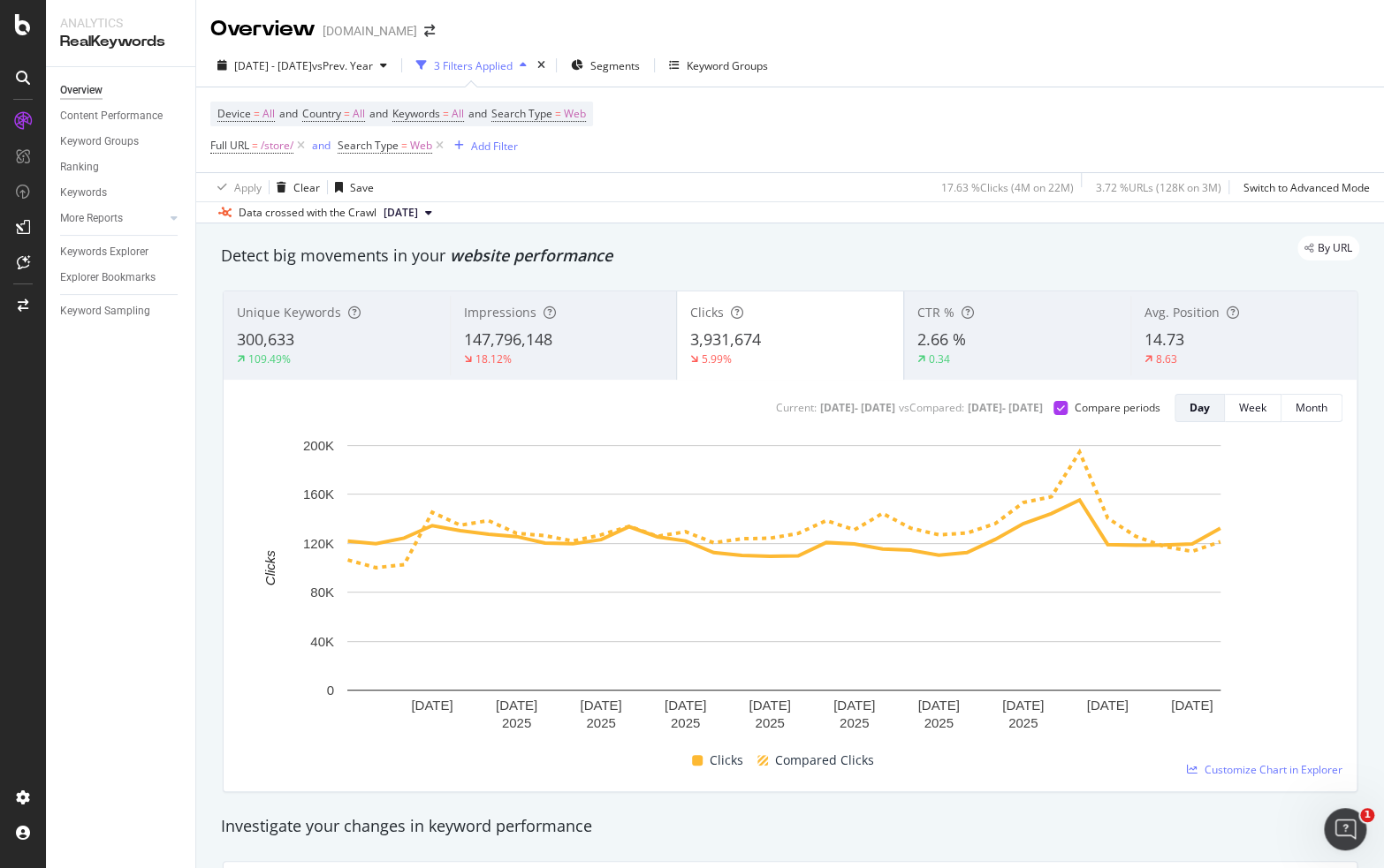
click at [612, 335] on div "147,796,148" at bounding box center [563, 340] width 199 height 23
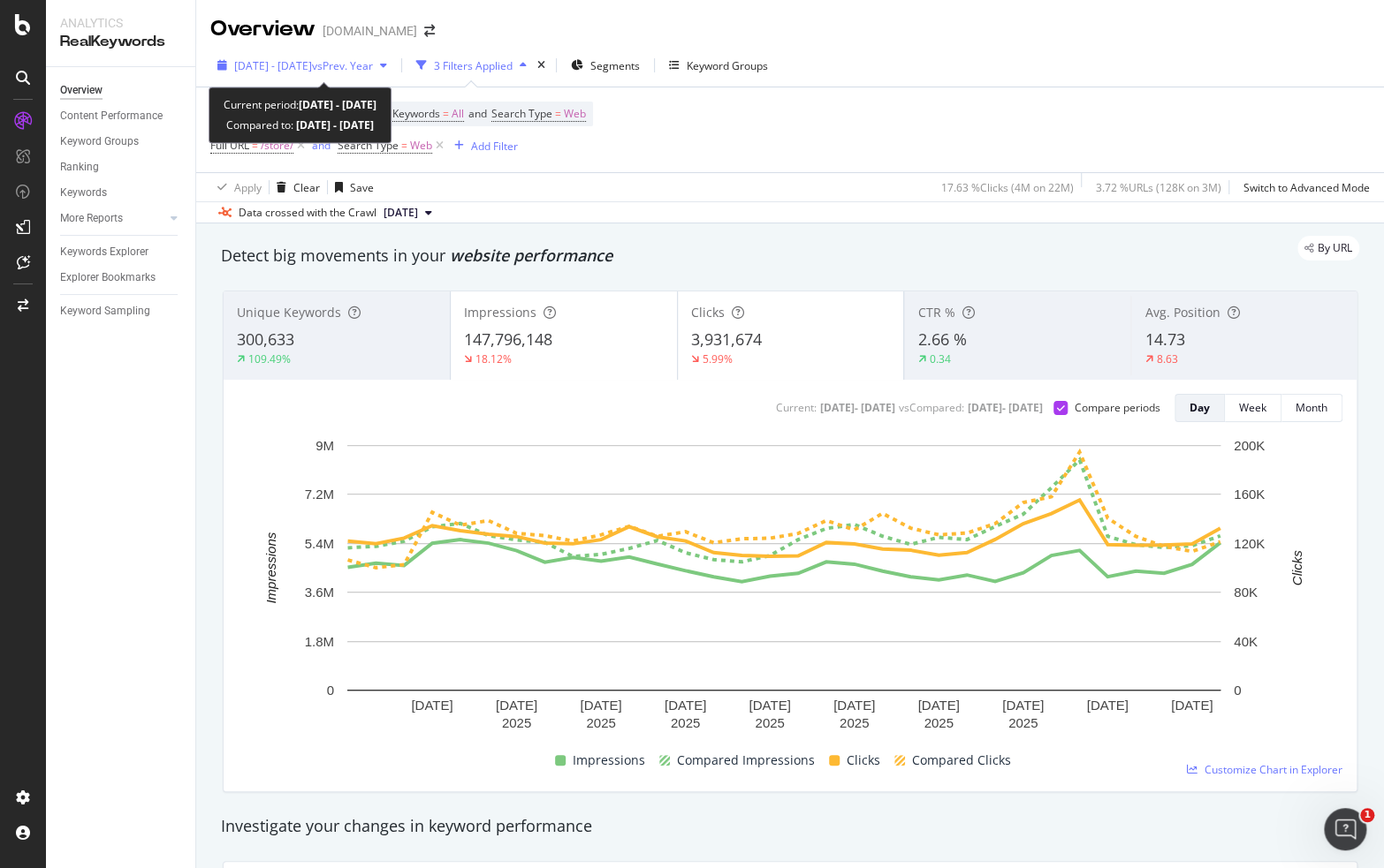
click at [312, 70] on span "2025 Aug. 6th - Sep. 6th" at bounding box center [272, 66] width 77 height 15
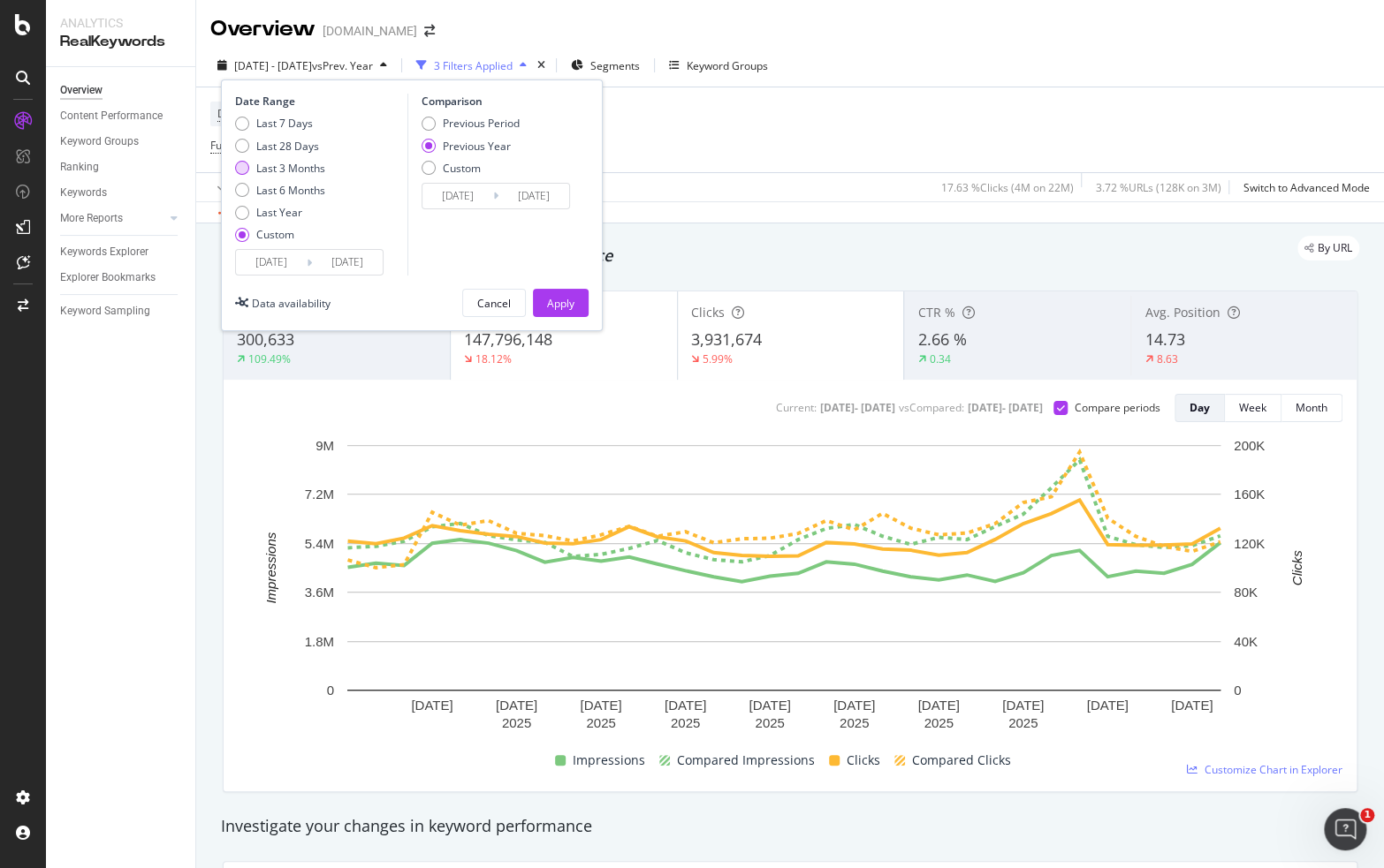
click at [281, 171] on div "Last 3 Months" at bounding box center [290, 169] width 69 height 15
type input "2025/06/08"
type input "2025/09/07"
type input "2024/06/09"
type input "2024/09/08"
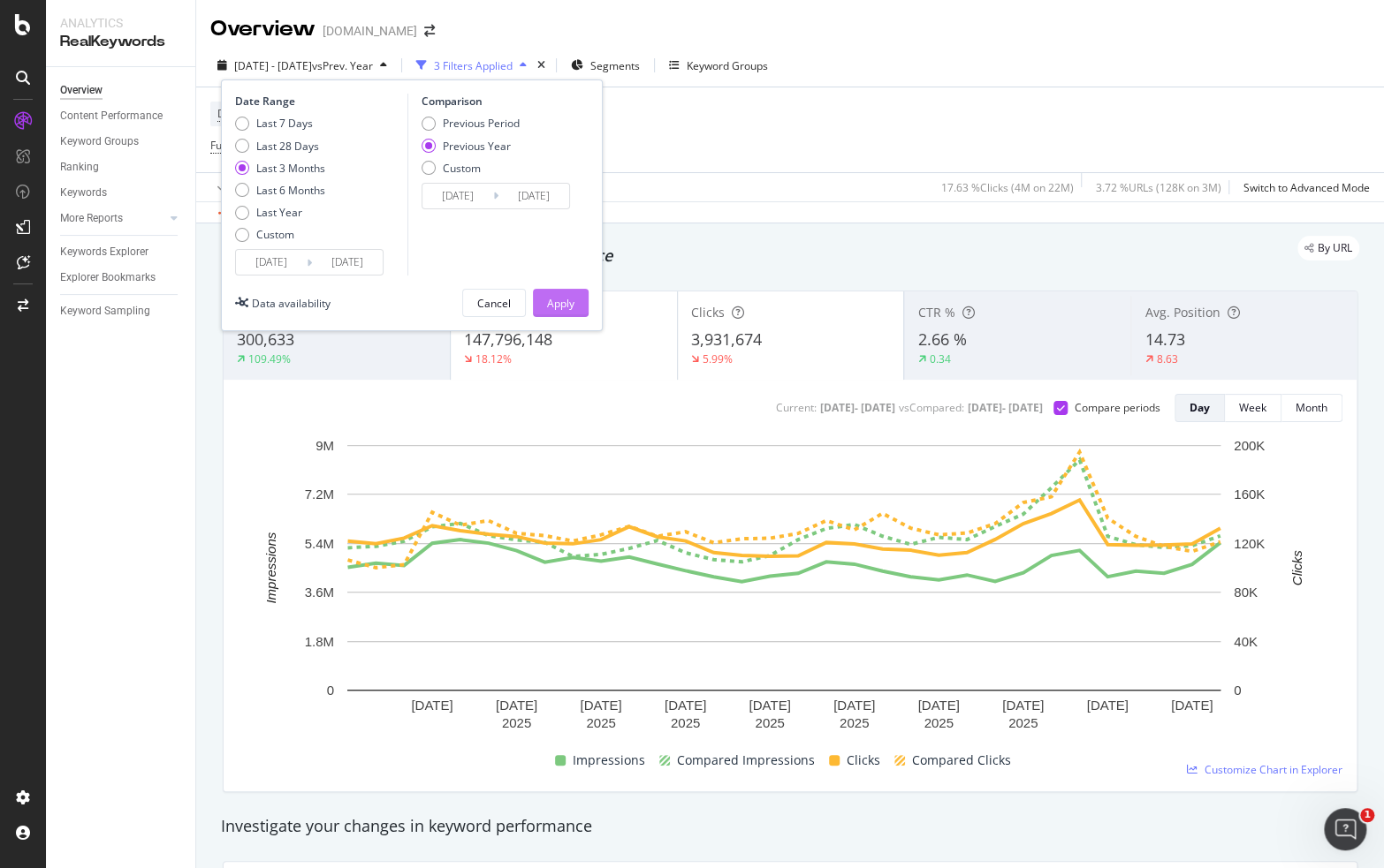
click at [575, 308] on button "Apply" at bounding box center [560, 303] width 56 height 28
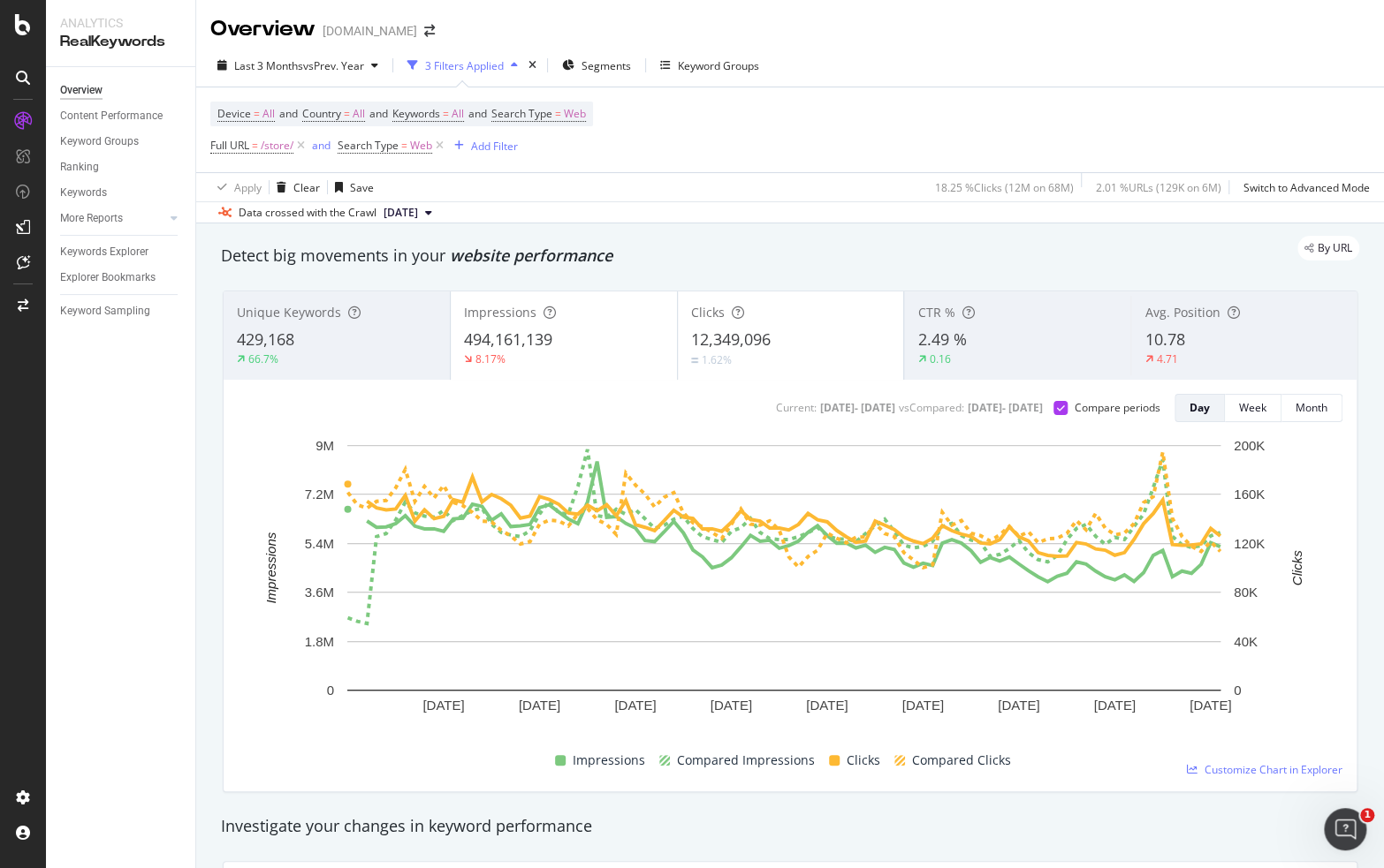
click at [706, 347] on span "12,349,096" at bounding box center [731, 339] width 79 height 21
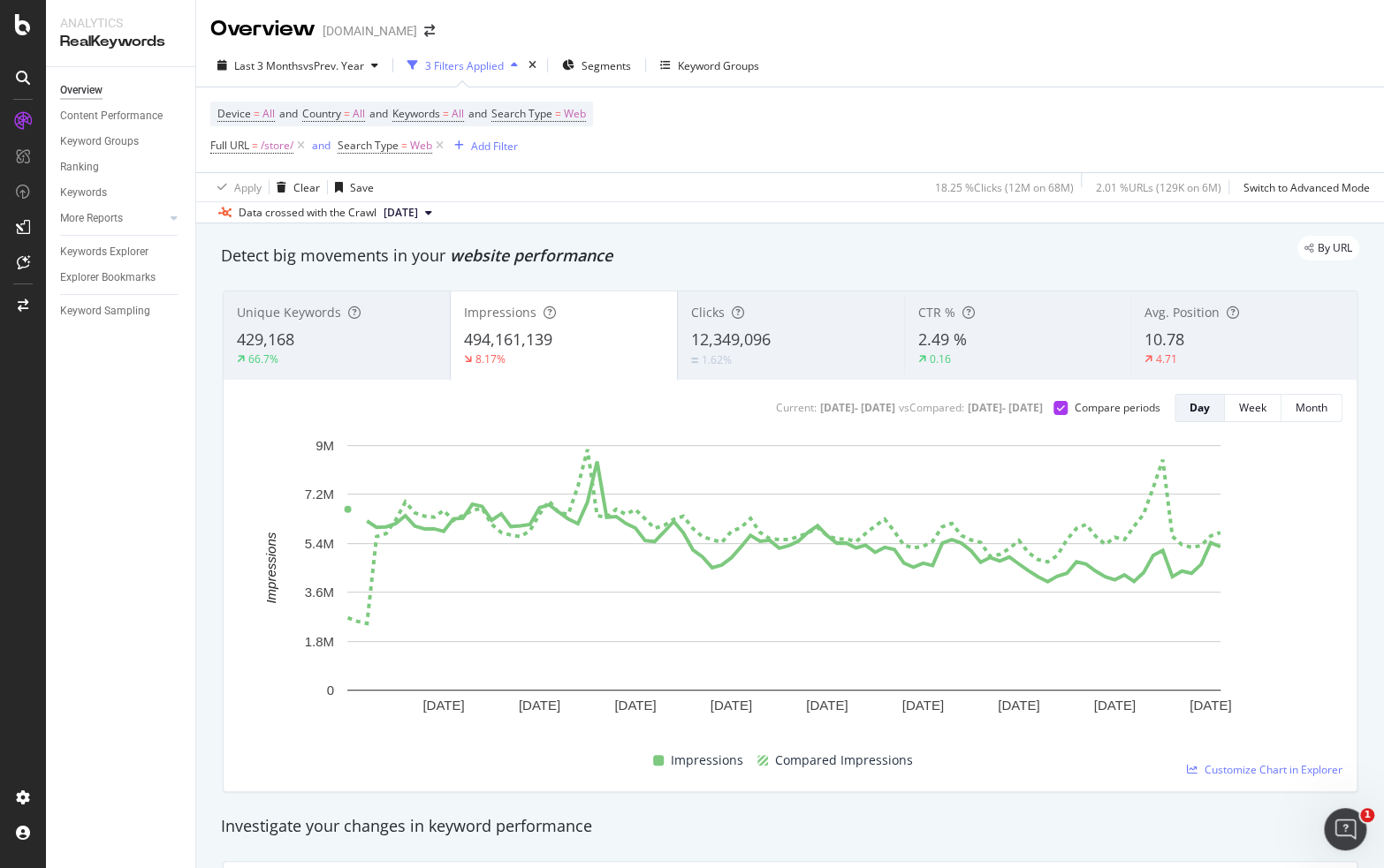
click at [711, 338] on span "12,349,096" at bounding box center [731, 339] width 79 height 21
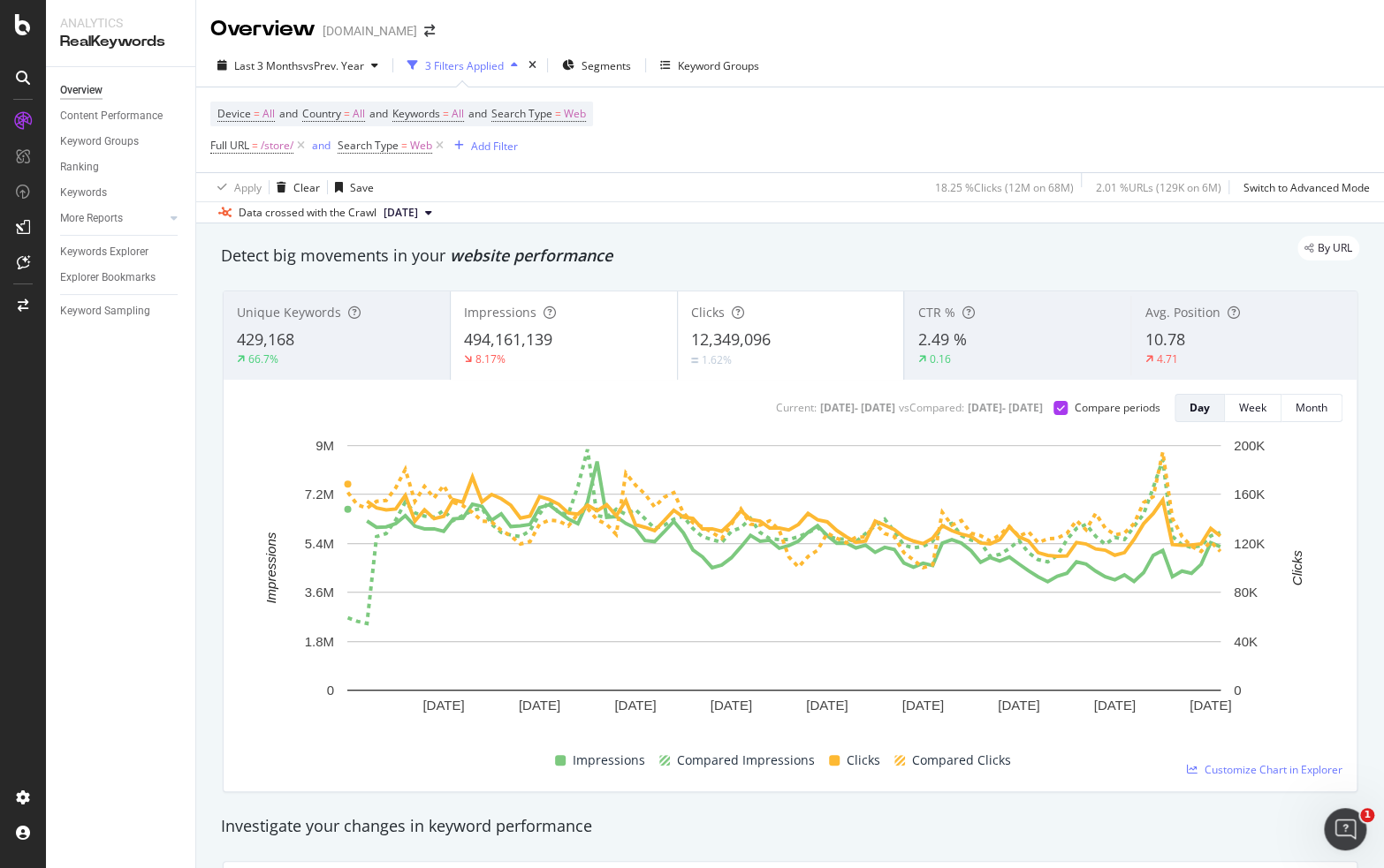
click at [516, 333] on span "494,161,139" at bounding box center [508, 339] width 89 height 21
